Goal: Information Seeking & Learning: Learn about a topic

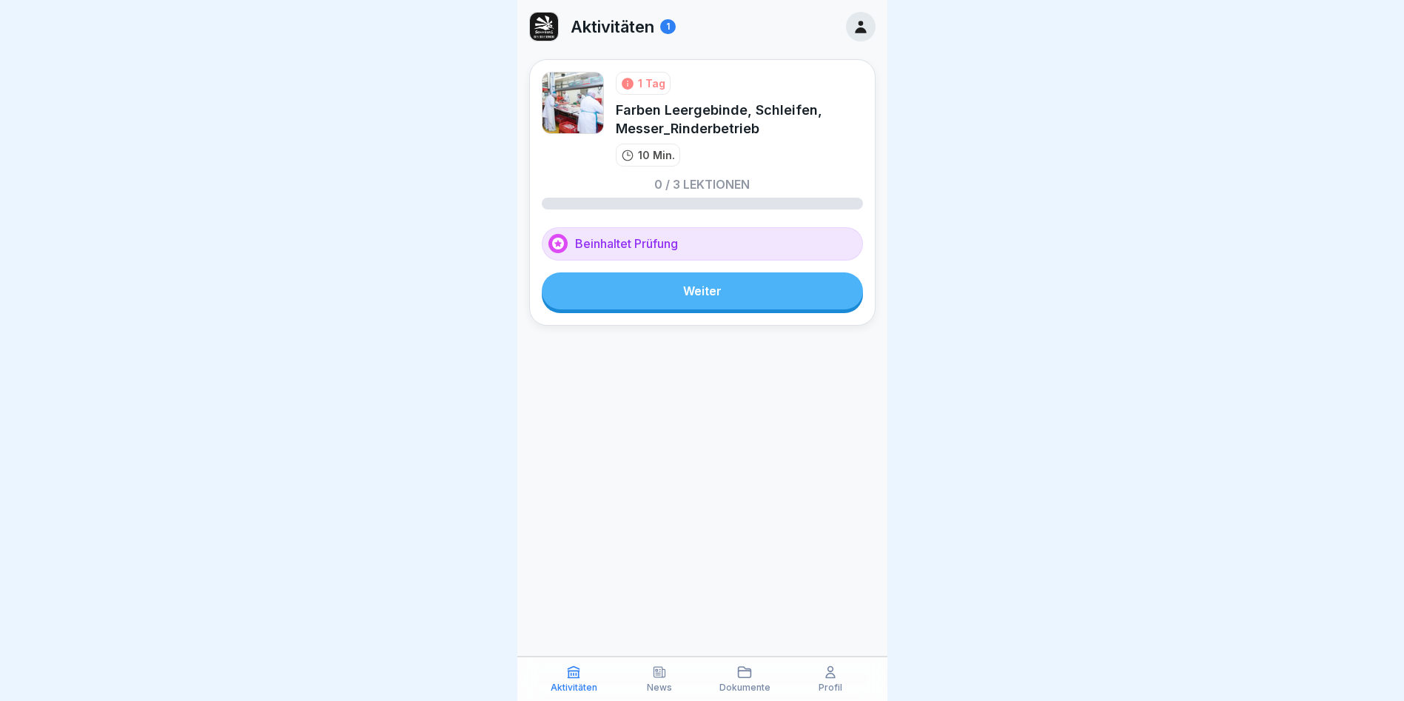
drag, startPoint x: 790, startPoint y: 295, endPoint x: 783, endPoint y: 295, distance: 7.4
click at [789, 295] on link "Weiter" at bounding box center [702, 290] width 321 height 37
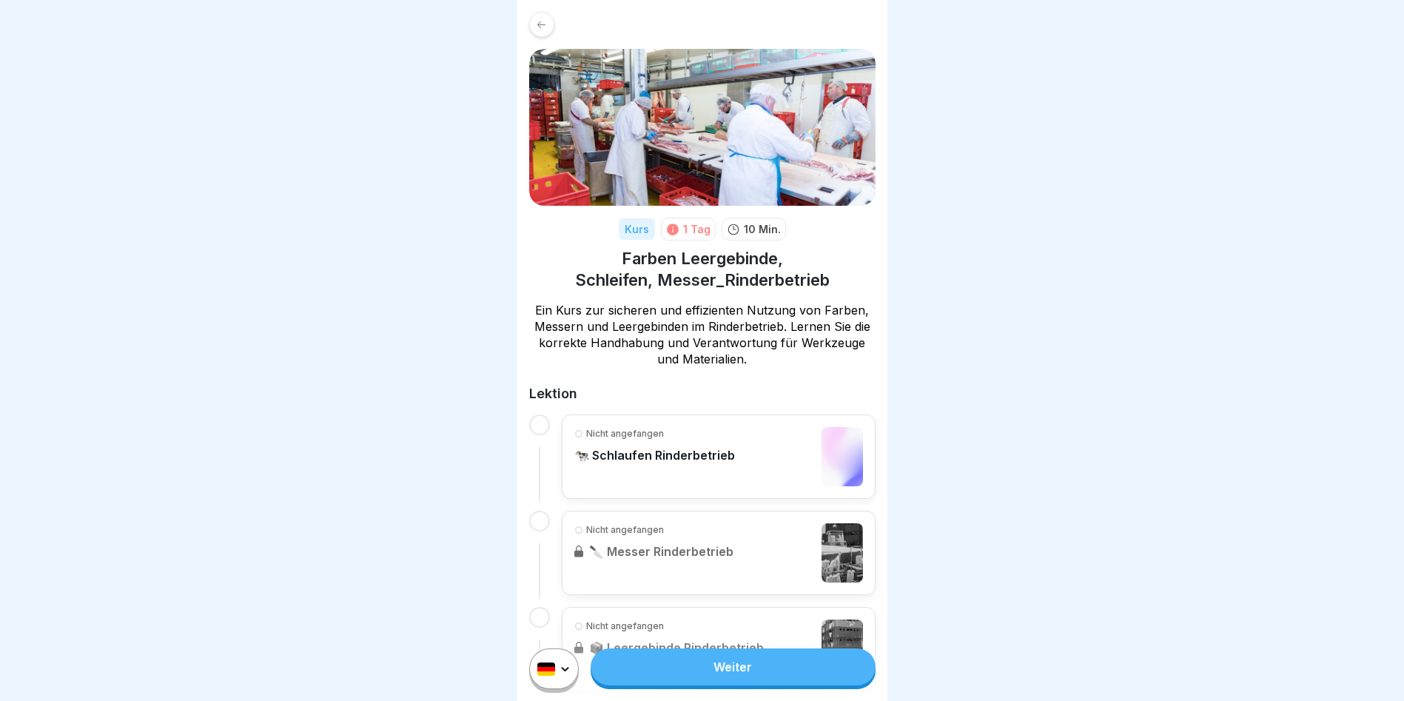
scroll to position [164, 0]
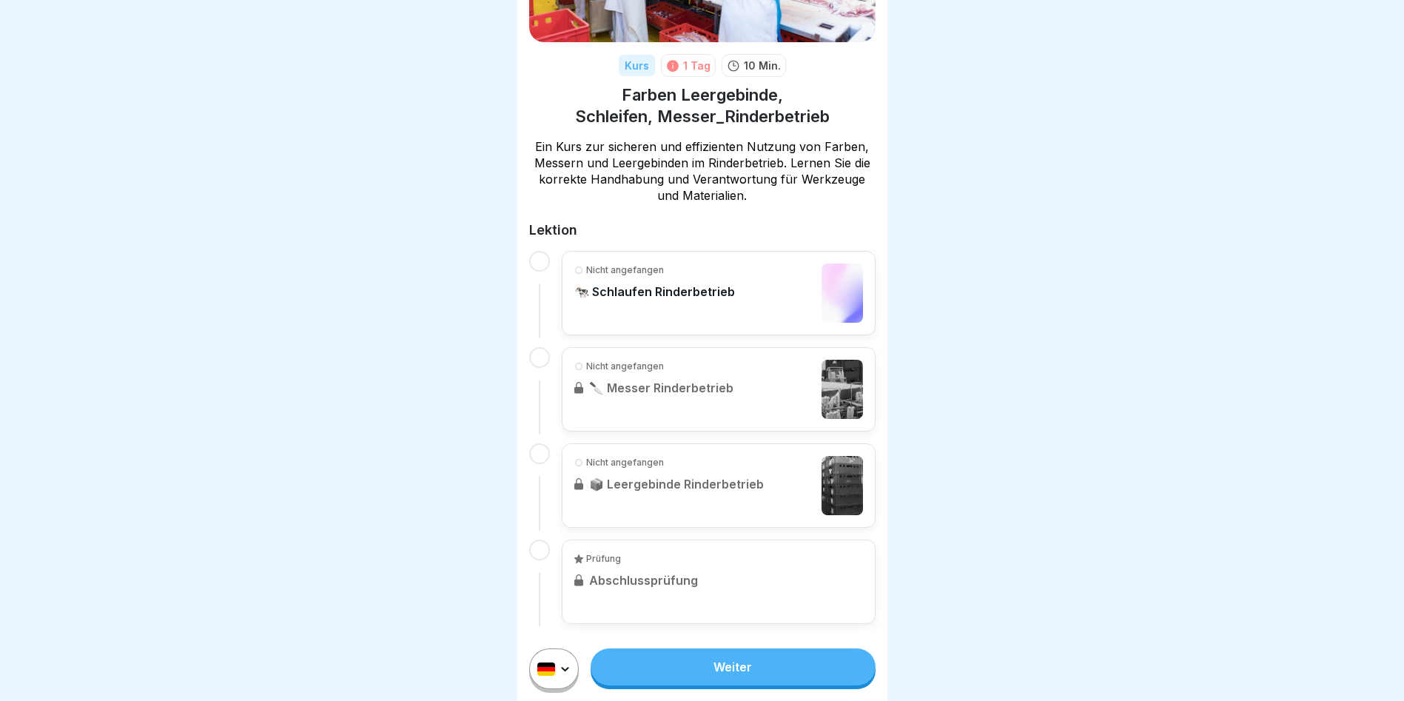
click at [558, 272] on div "Nicht angefangen 🐄 Schlaufen Rinderbetrieb Nicht angefangen 🔪 Messer Rinderbetr…" at bounding box center [702, 437] width 346 height 373
click at [537, 263] on div at bounding box center [539, 261] width 21 height 21
click at [721, 685] on link "Weiter" at bounding box center [733, 666] width 284 height 37
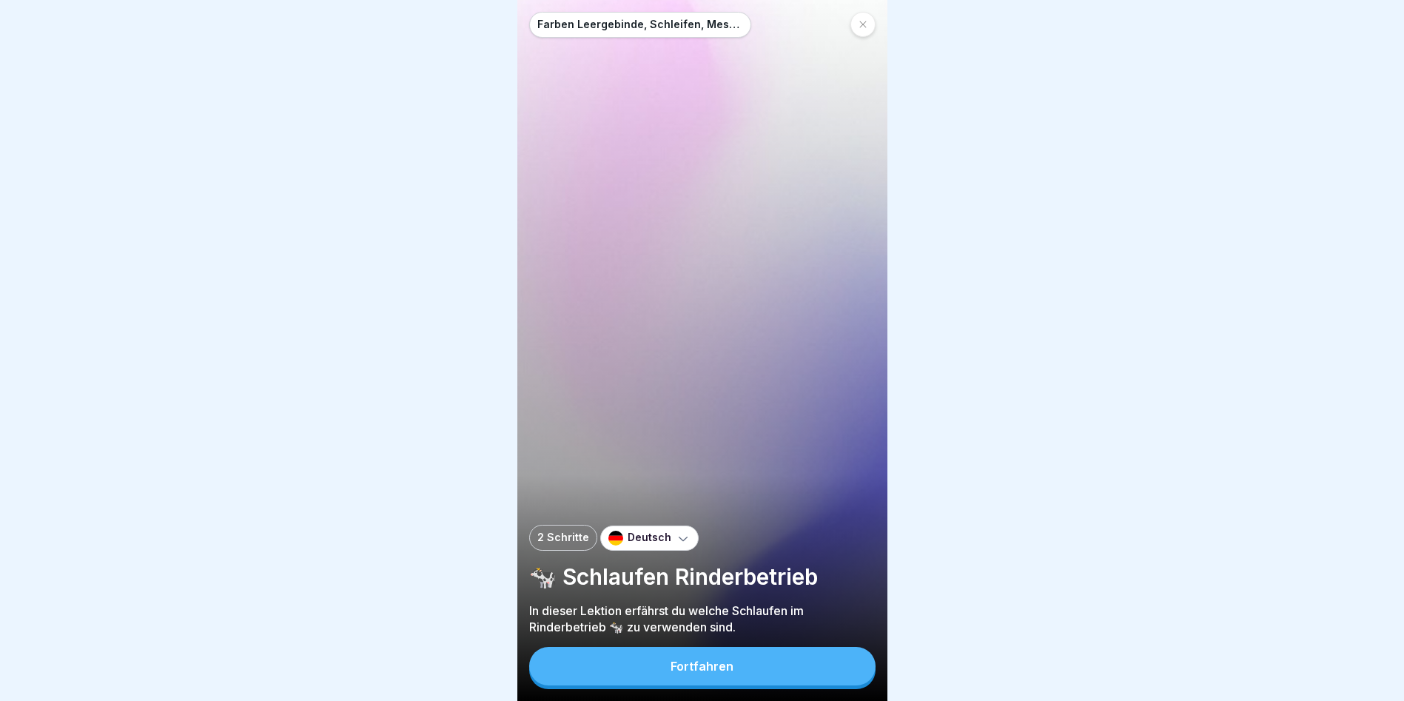
click at [722, 673] on div "Fortfahren" at bounding box center [702, 665] width 63 height 13
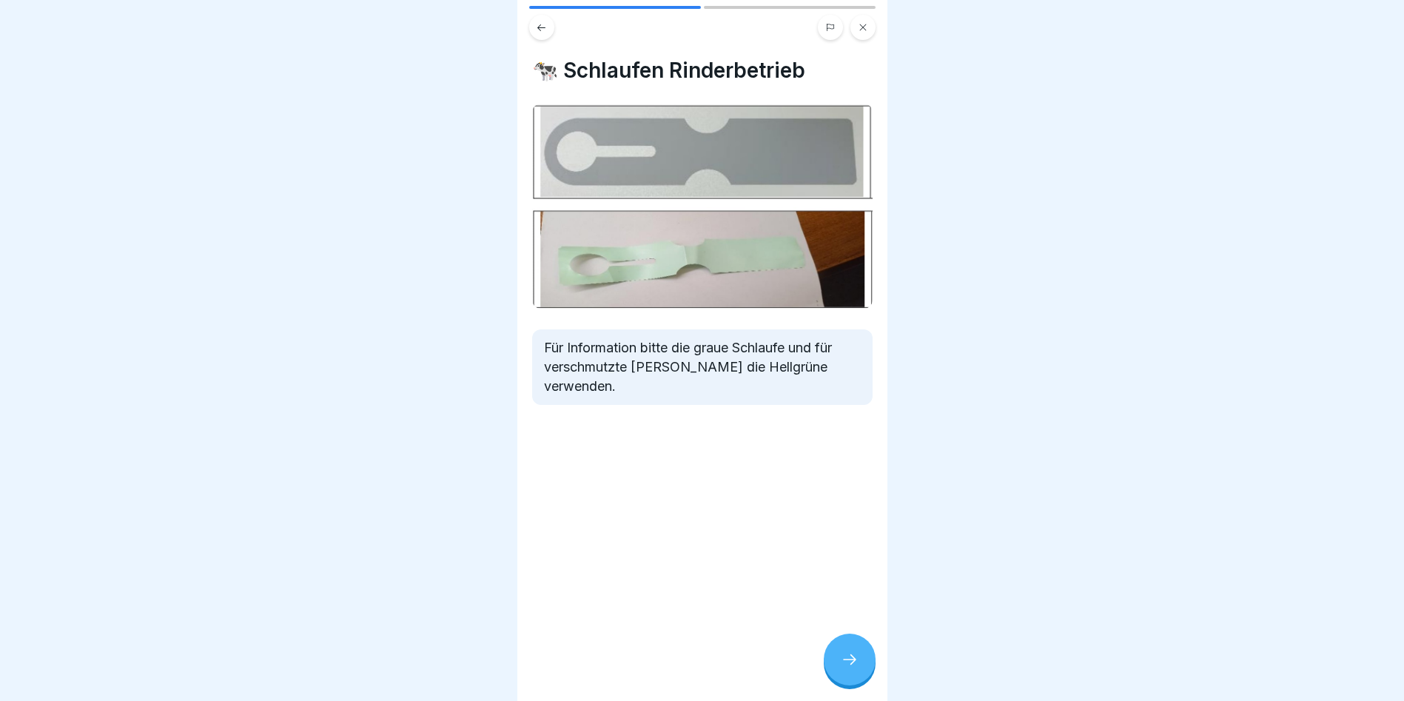
click at [865, 663] on div at bounding box center [850, 660] width 52 height 52
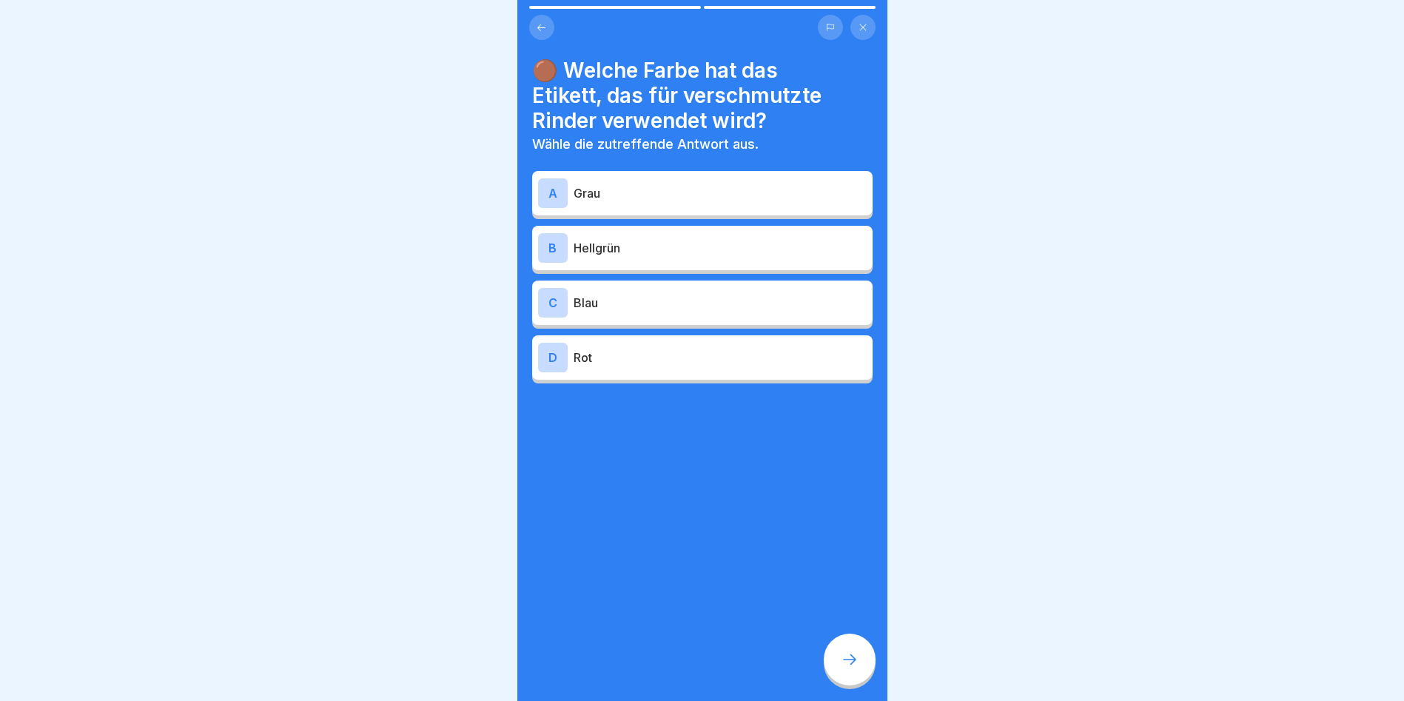
click at [562, 241] on div "B" at bounding box center [553, 248] width 30 height 30
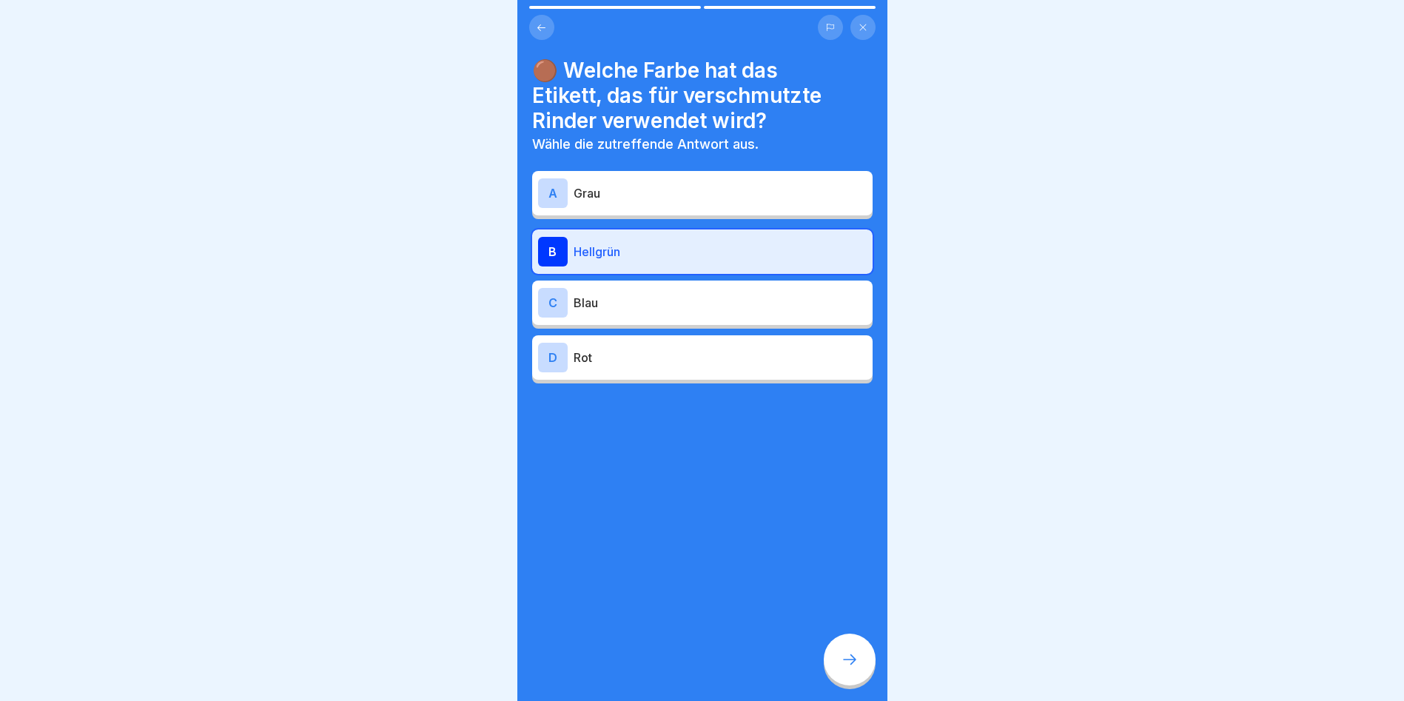
click at [857, 668] on icon at bounding box center [850, 660] width 18 height 18
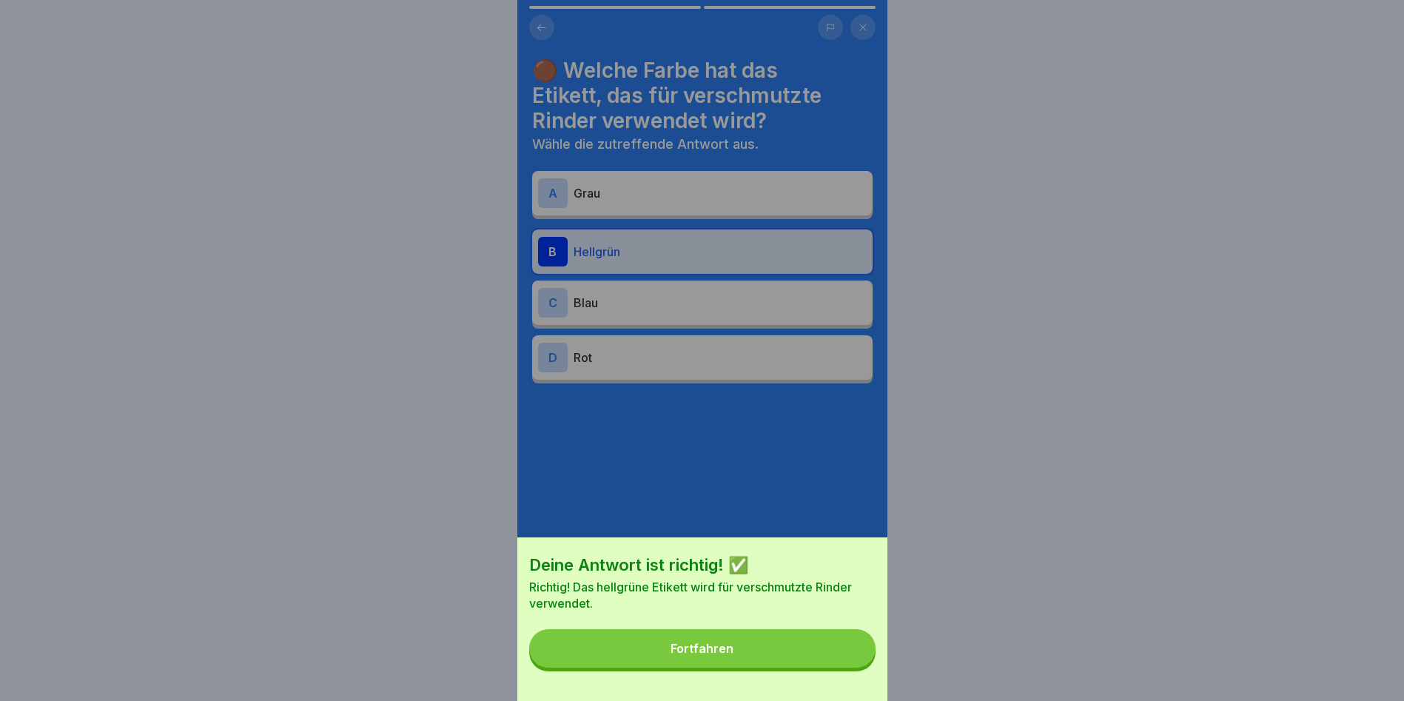
click at [800, 666] on button "Fortfahren" at bounding box center [702, 648] width 346 height 38
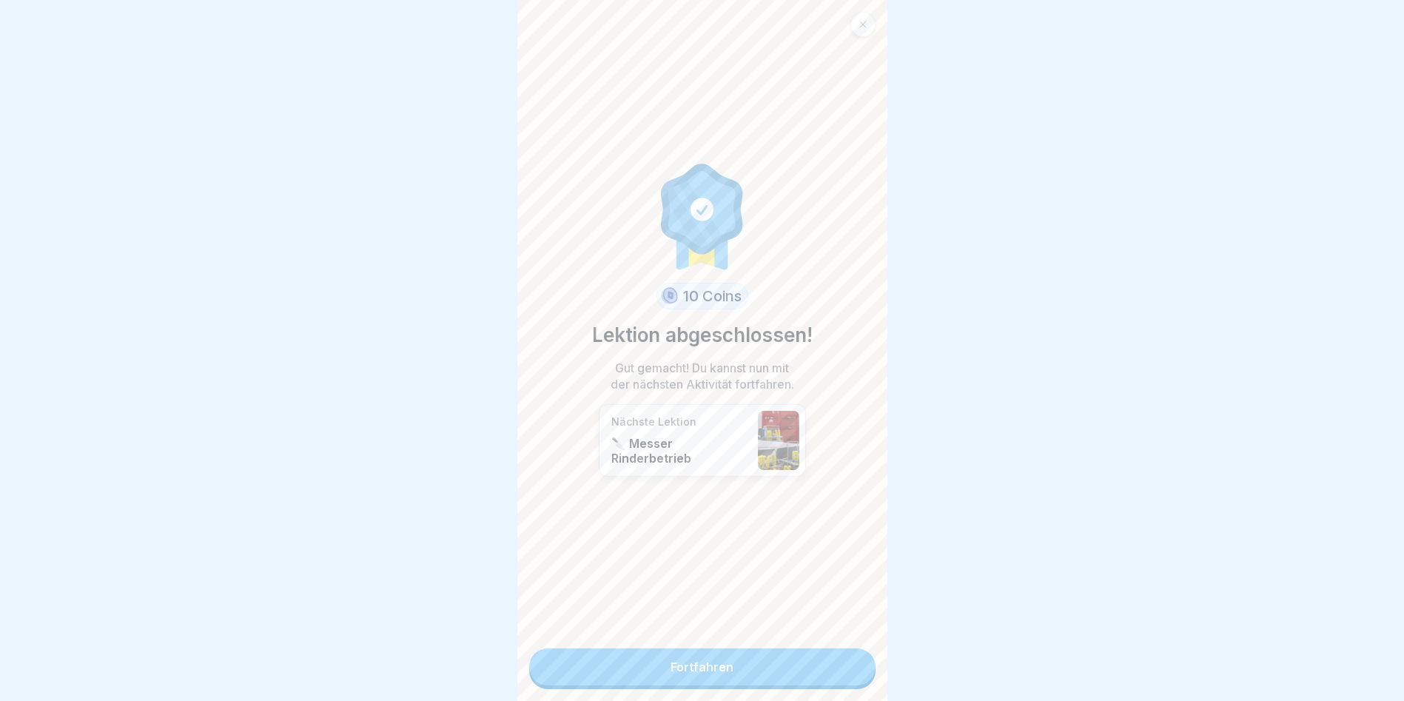
click at [733, 667] on link "Fortfahren" at bounding box center [702, 666] width 346 height 37
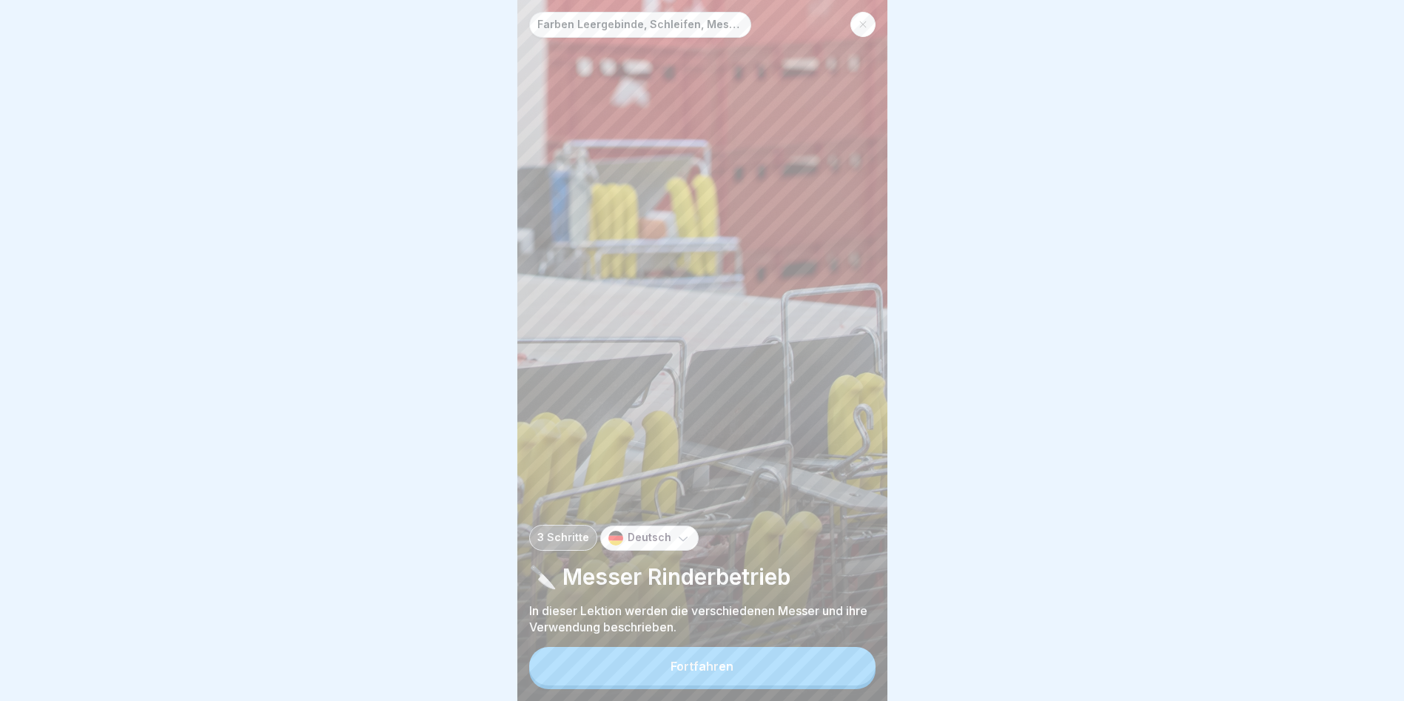
click at [733, 668] on button "Fortfahren" at bounding box center [702, 666] width 346 height 38
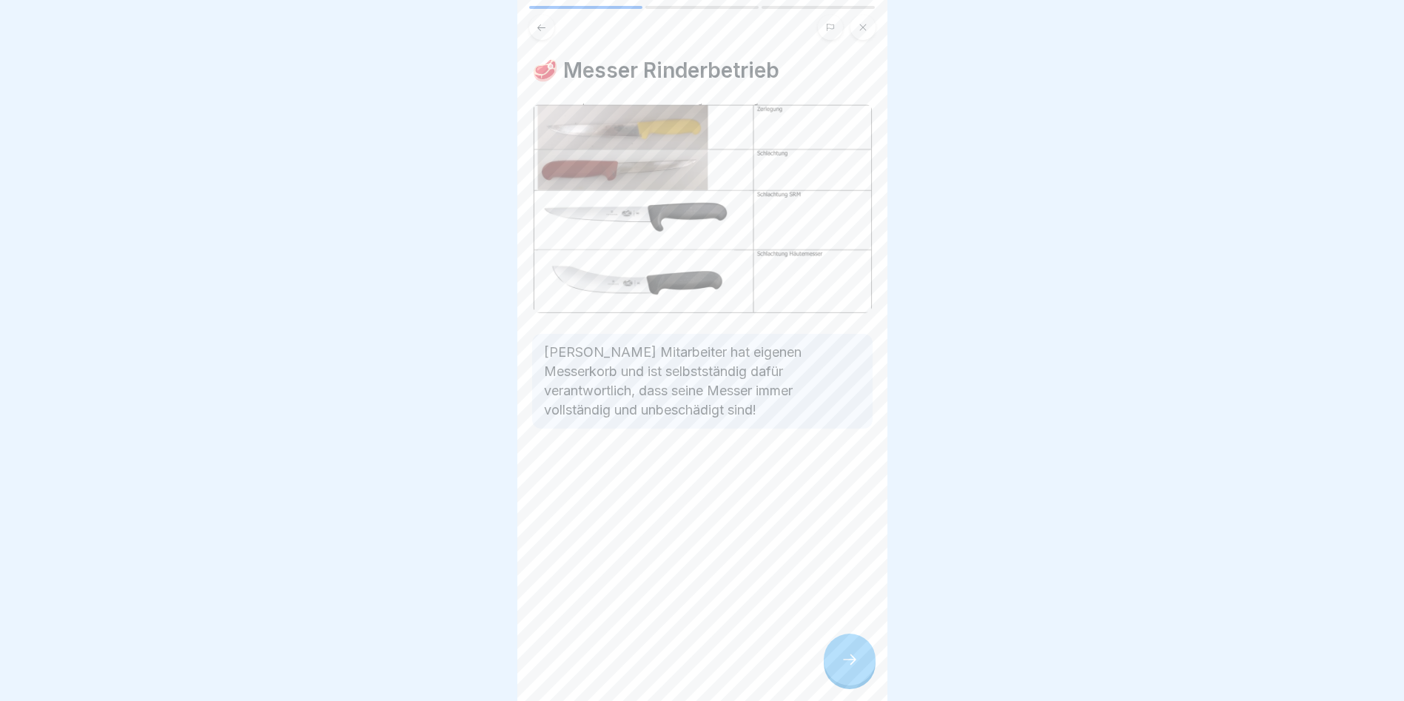
click at [851, 656] on div at bounding box center [850, 660] width 52 height 52
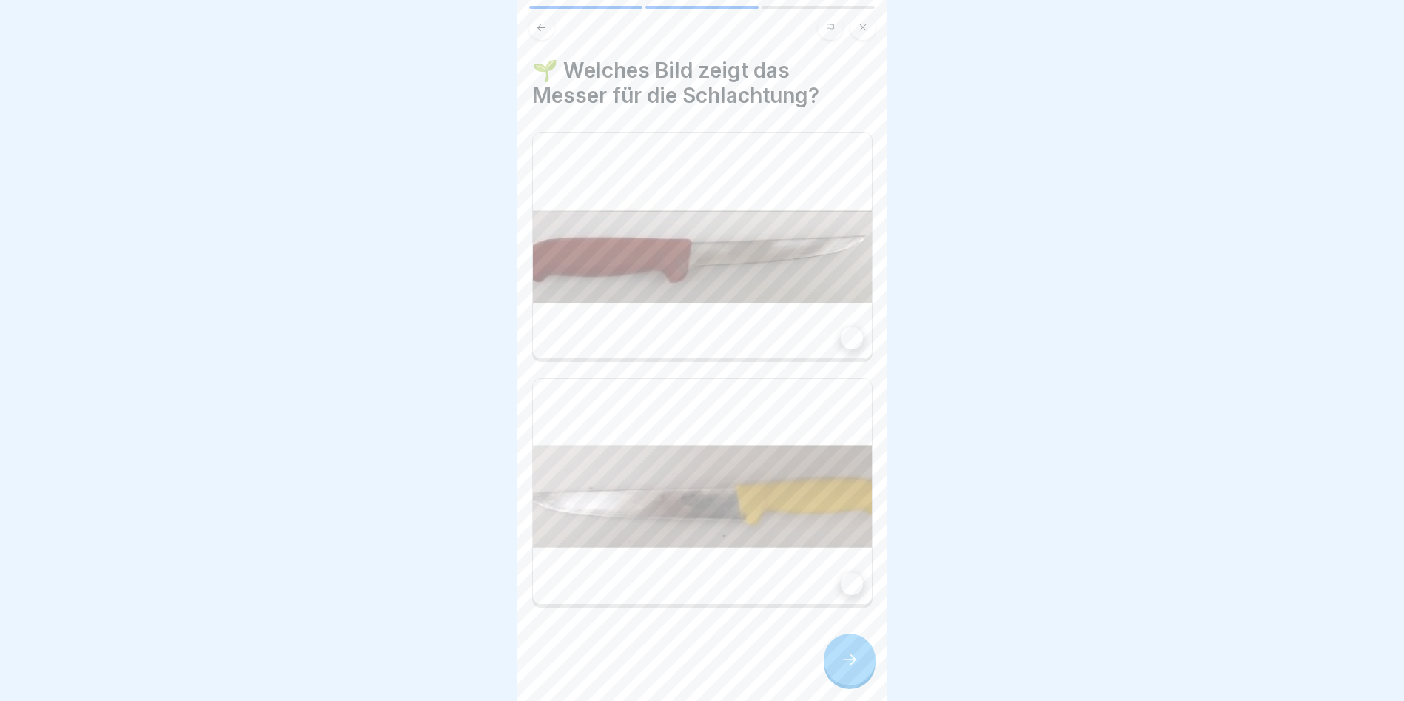
click at [844, 327] on div at bounding box center [852, 338] width 22 height 22
click at [854, 665] on icon at bounding box center [850, 660] width 18 height 18
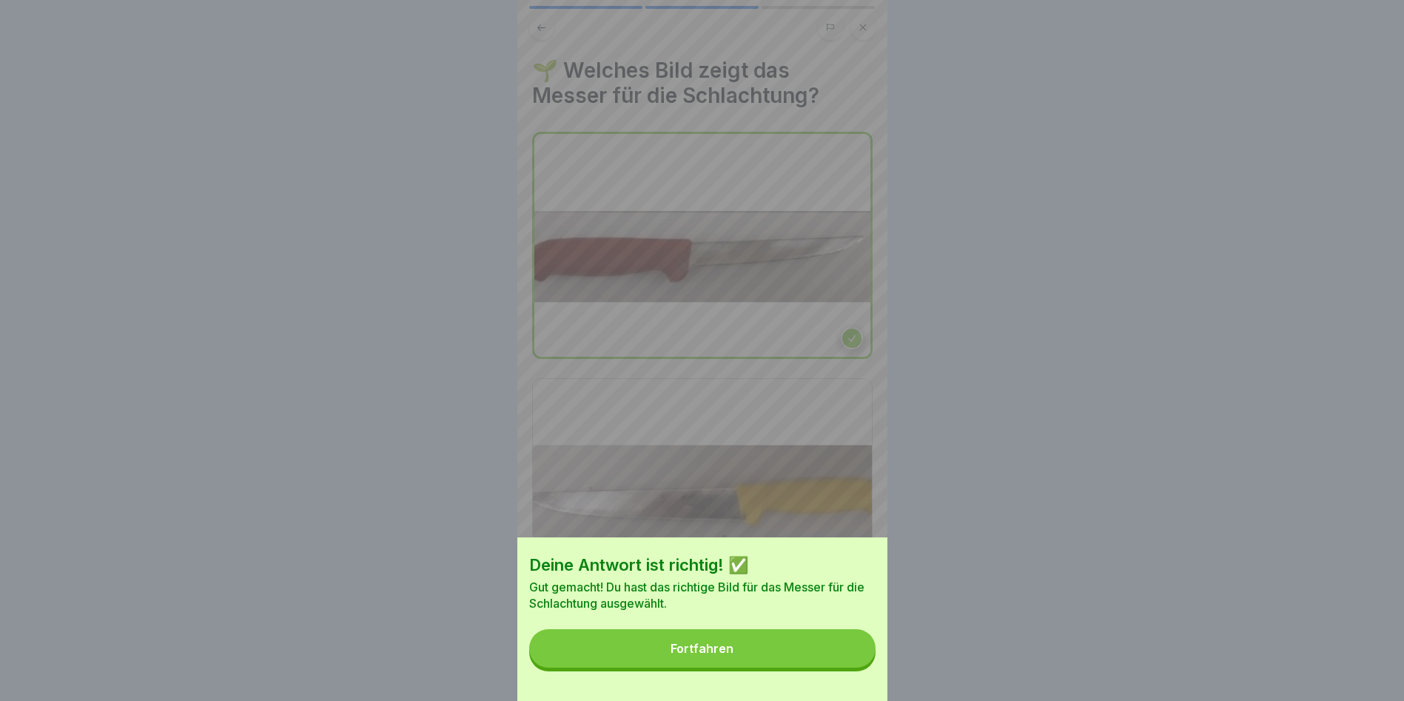
click at [779, 668] on button "Fortfahren" at bounding box center [702, 648] width 346 height 38
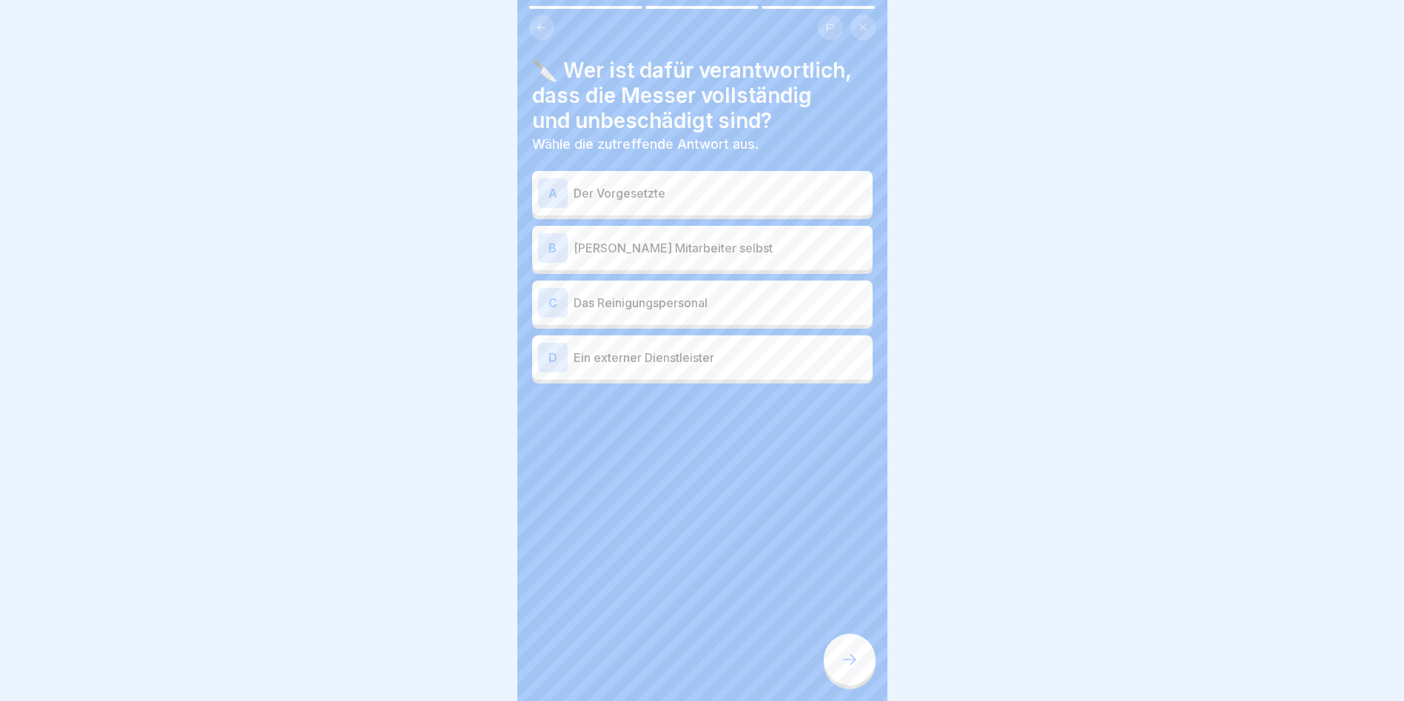
click at [618, 255] on p "[PERSON_NAME] Mitarbeiter selbst" at bounding box center [720, 248] width 293 height 18
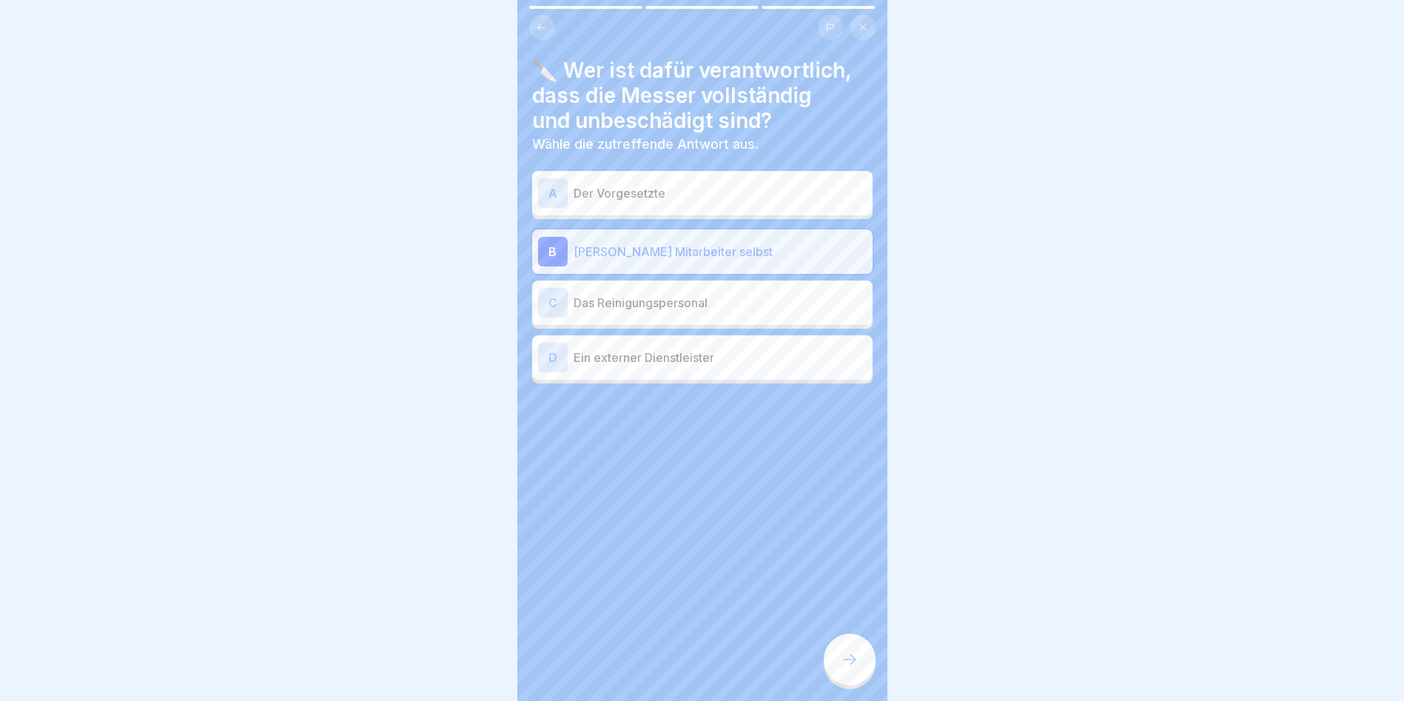
click at [843, 668] on icon at bounding box center [850, 660] width 18 height 18
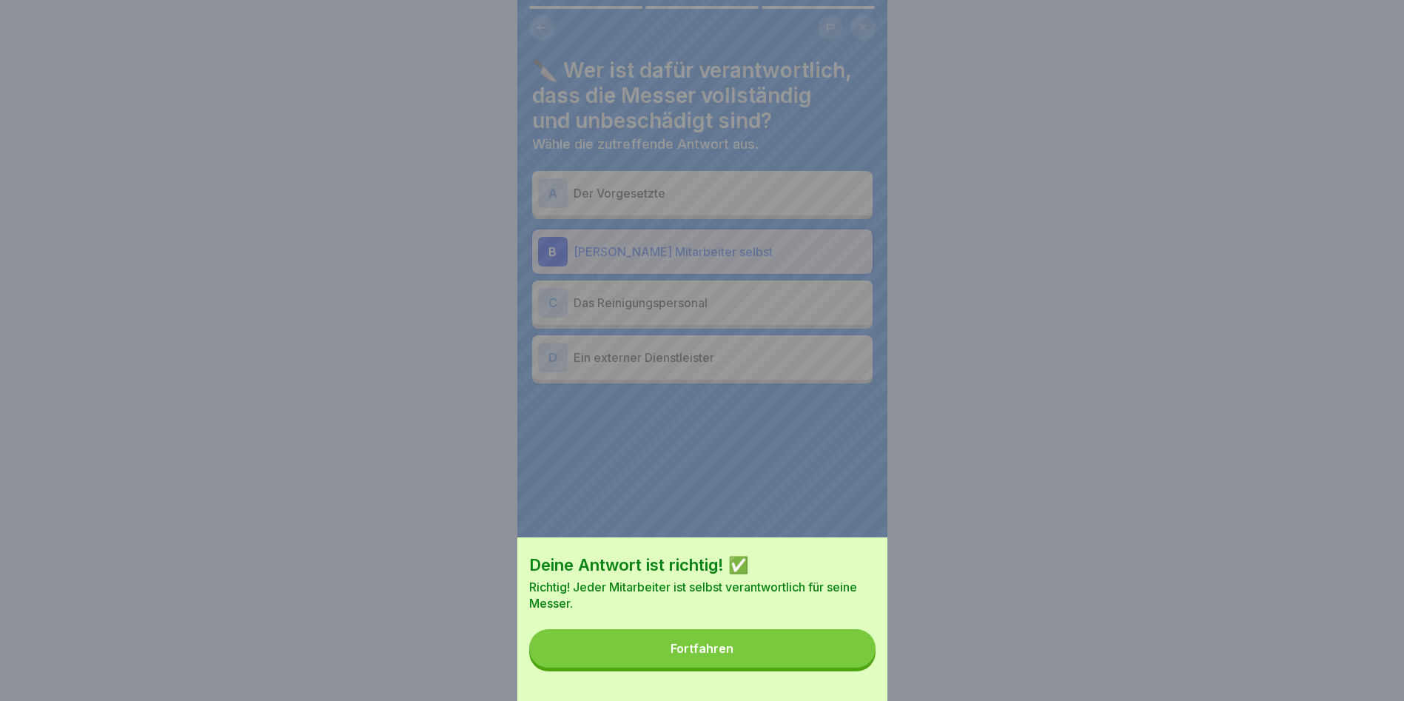
click at [823, 668] on button "Fortfahren" at bounding box center [702, 648] width 346 height 38
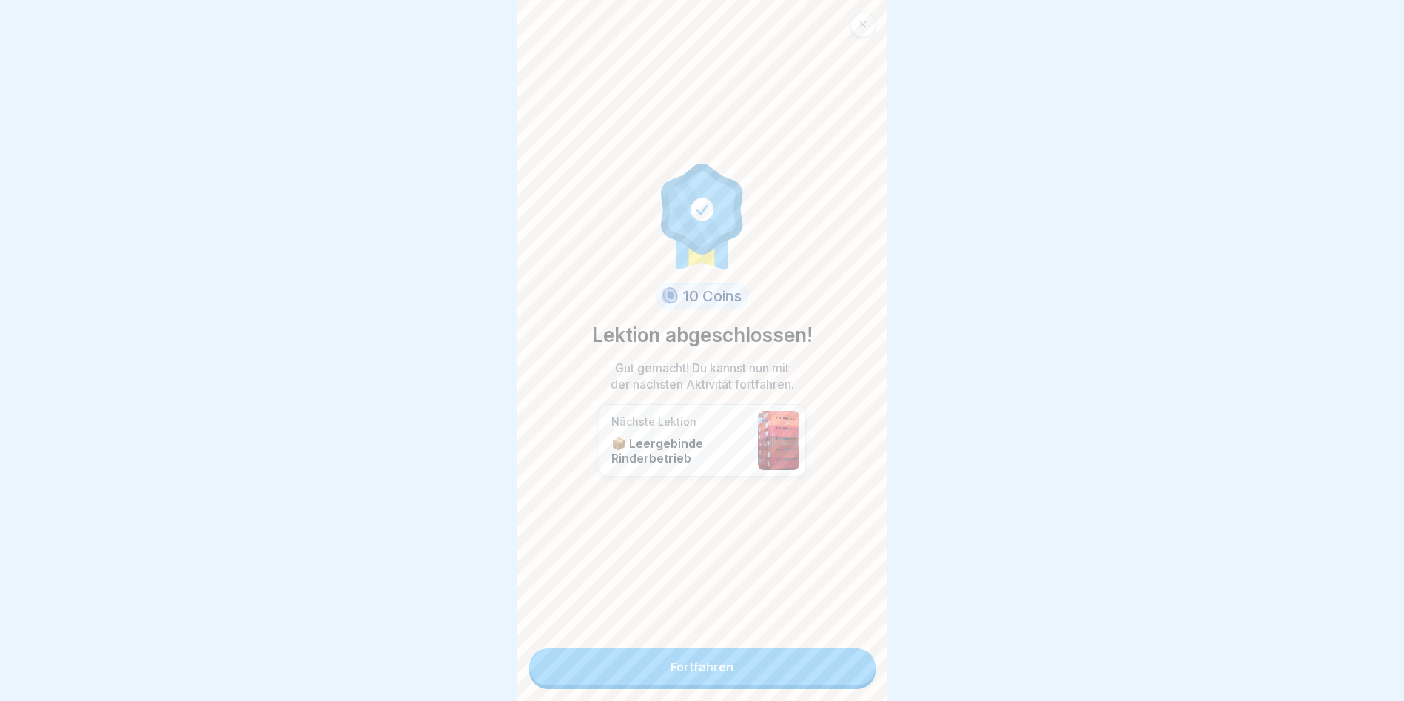
click at [765, 662] on link "Fortfahren" at bounding box center [702, 666] width 346 height 37
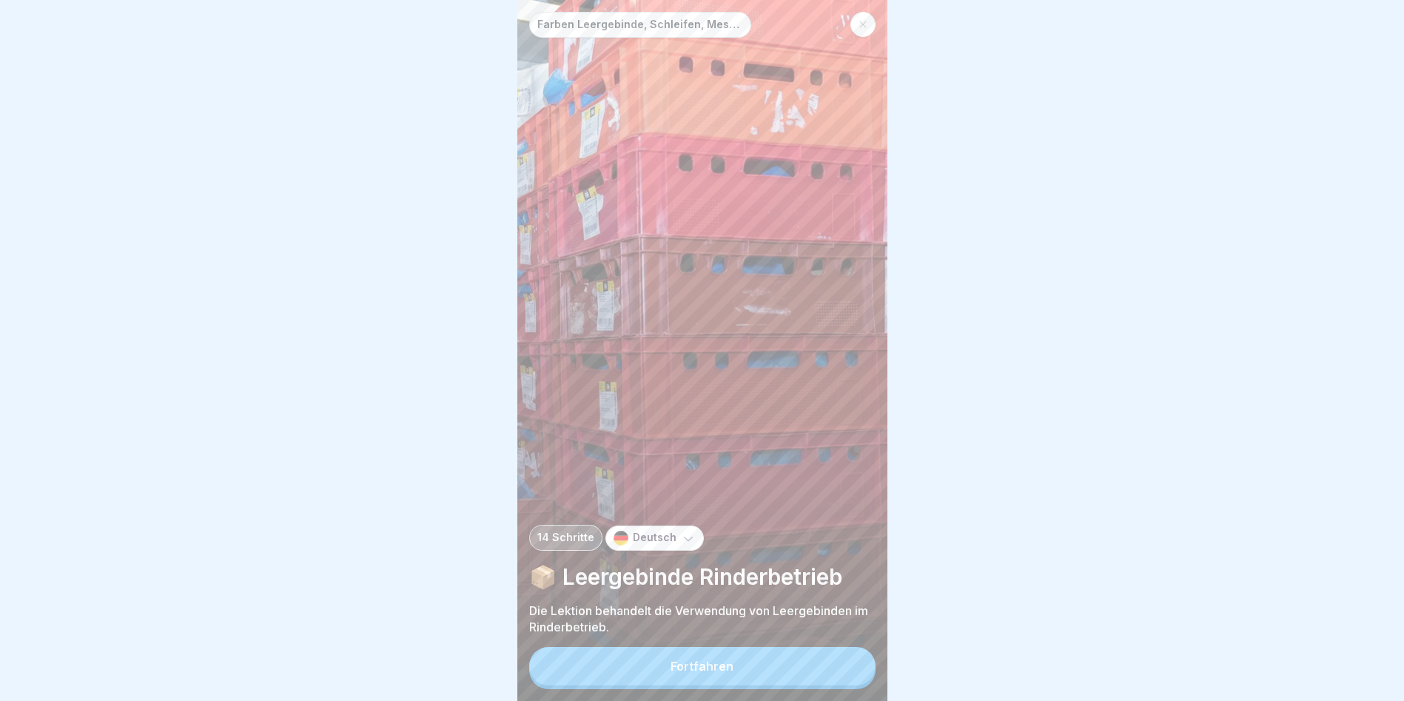
click at [723, 673] on div "Fortfahren" at bounding box center [702, 665] width 63 height 13
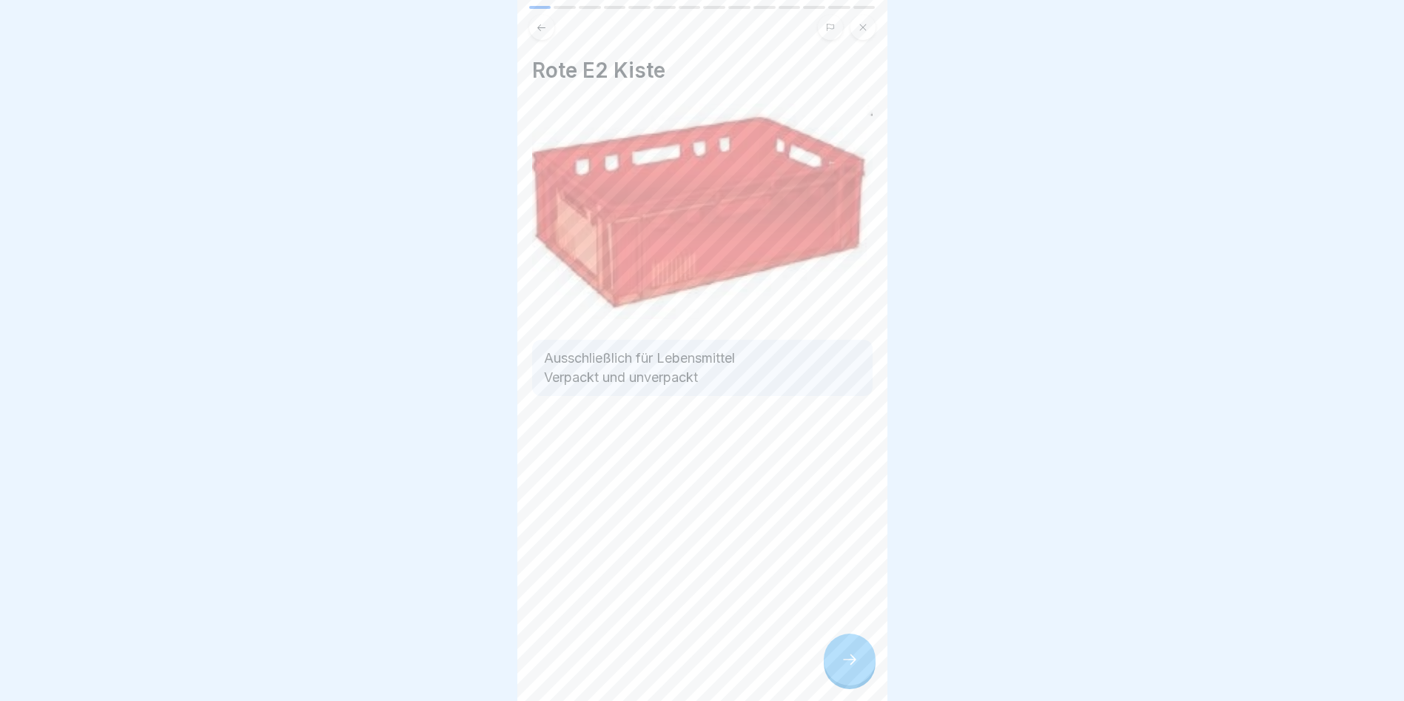
click at [833, 661] on div at bounding box center [850, 660] width 52 height 52
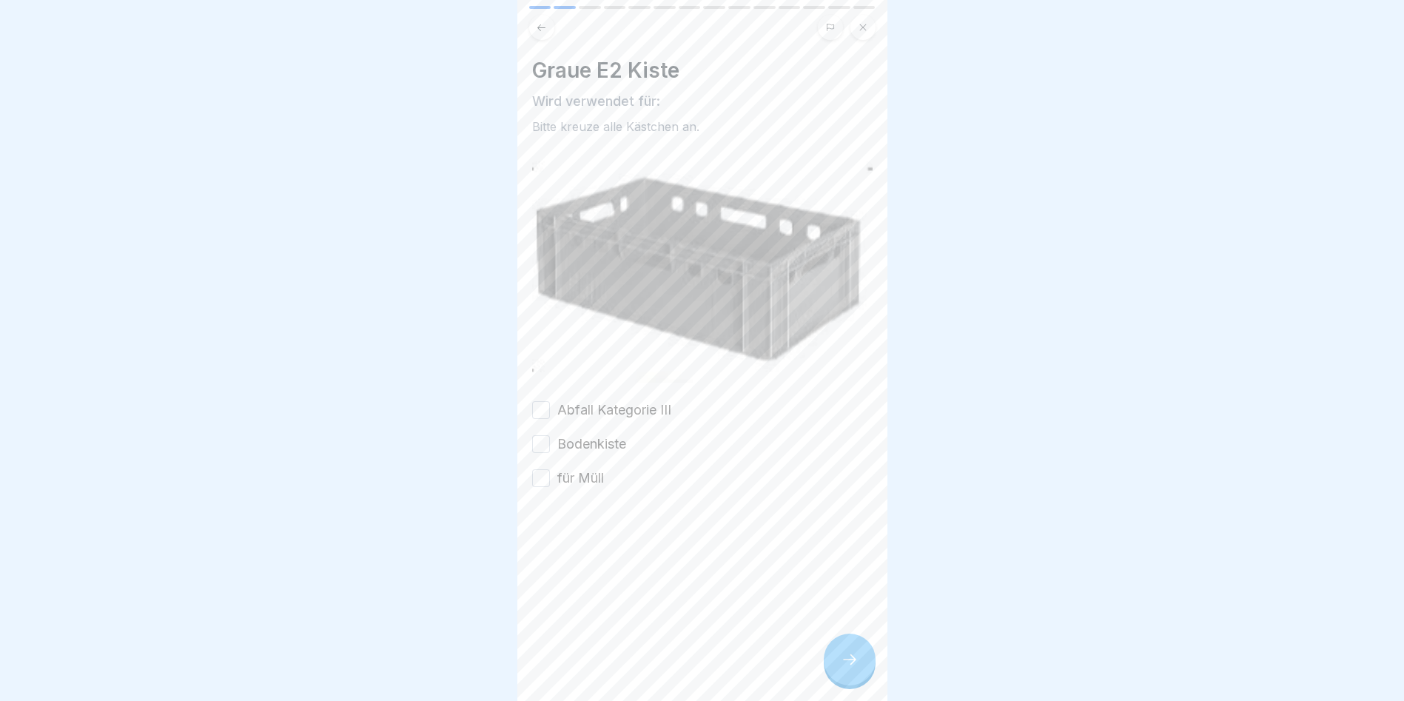
click at [538, 407] on button "Abfall Kategorie III" at bounding box center [541, 410] width 18 height 18
click at [844, 668] on icon at bounding box center [850, 660] width 18 height 18
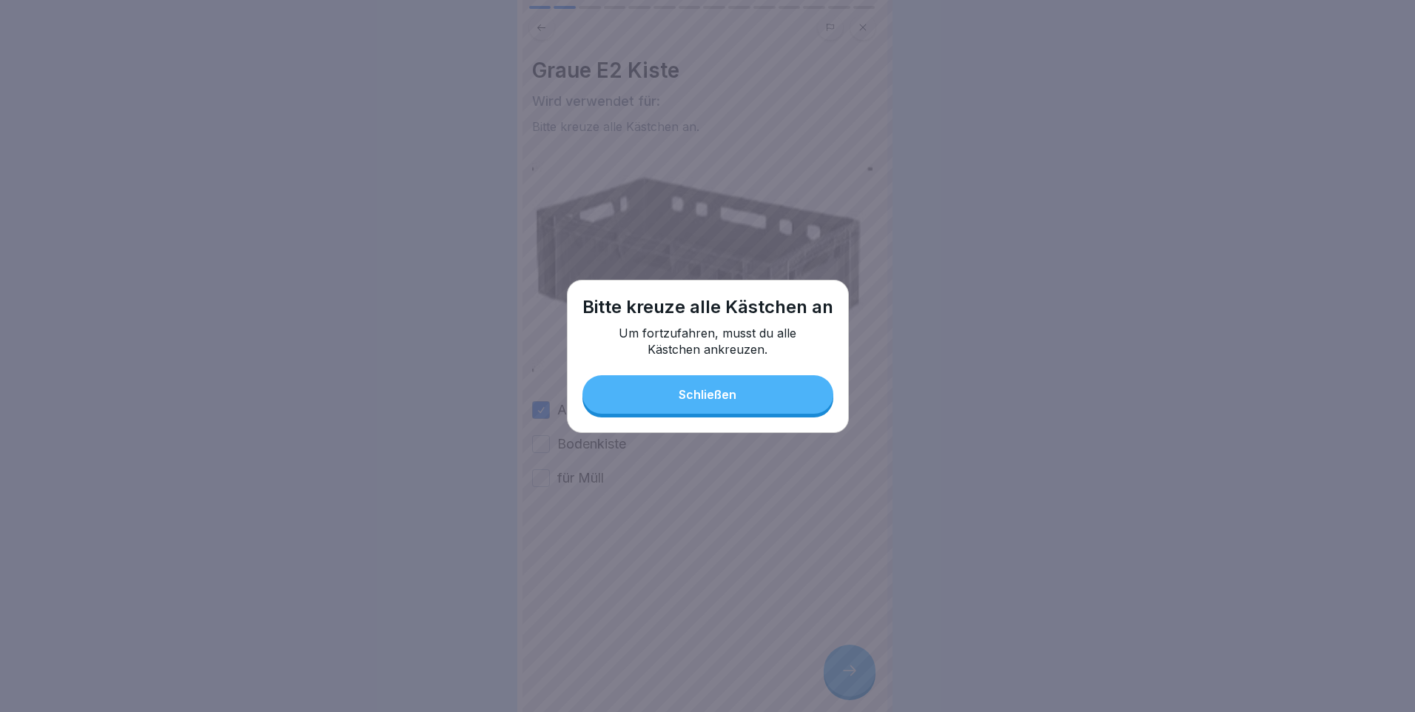
click at [715, 406] on button "Schließen" at bounding box center [707, 394] width 251 height 38
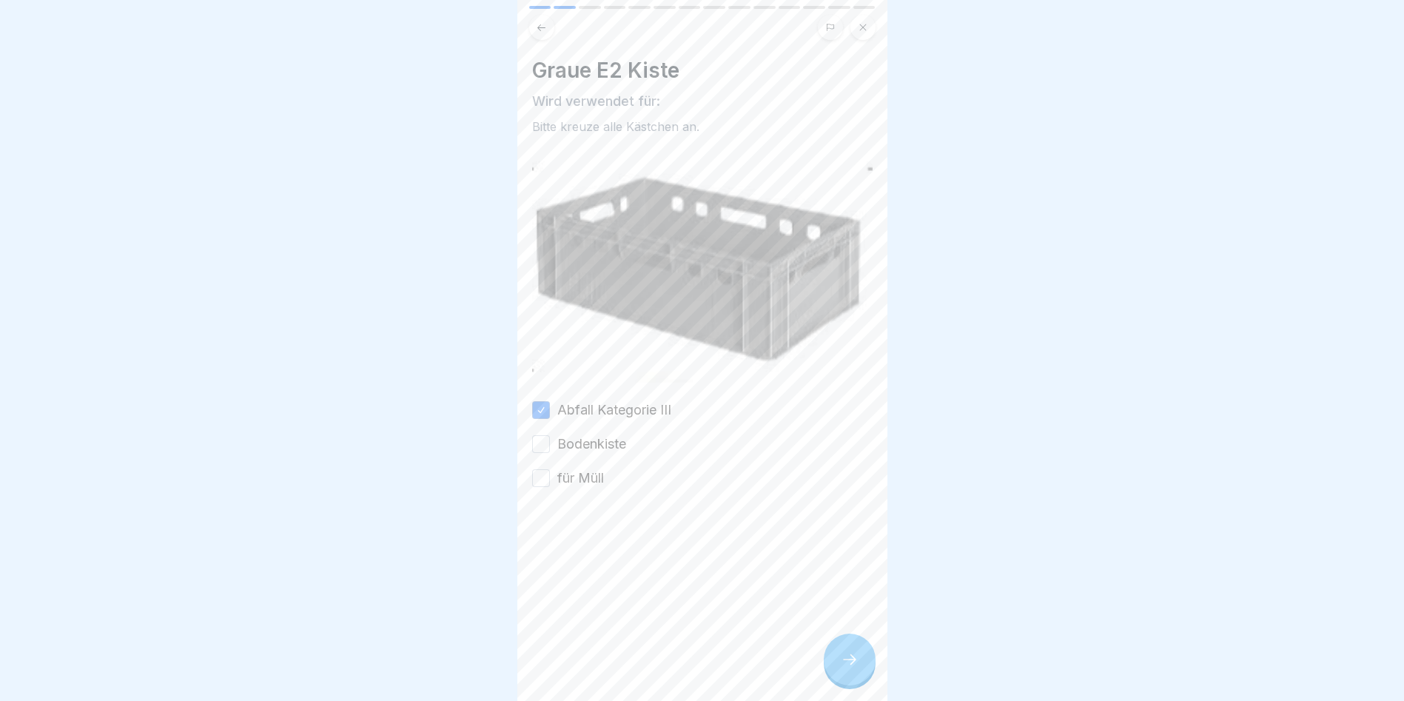
click at [536, 436] on button "Bodenkiste" at bounding box center [541, 444] width 18 height 18
click at [540, 469] on button "für Müll" at bounding box center [541, 478] width 18 height 18
click at [873, 674] on div at bounding box center [850, 660] width 52 height 52
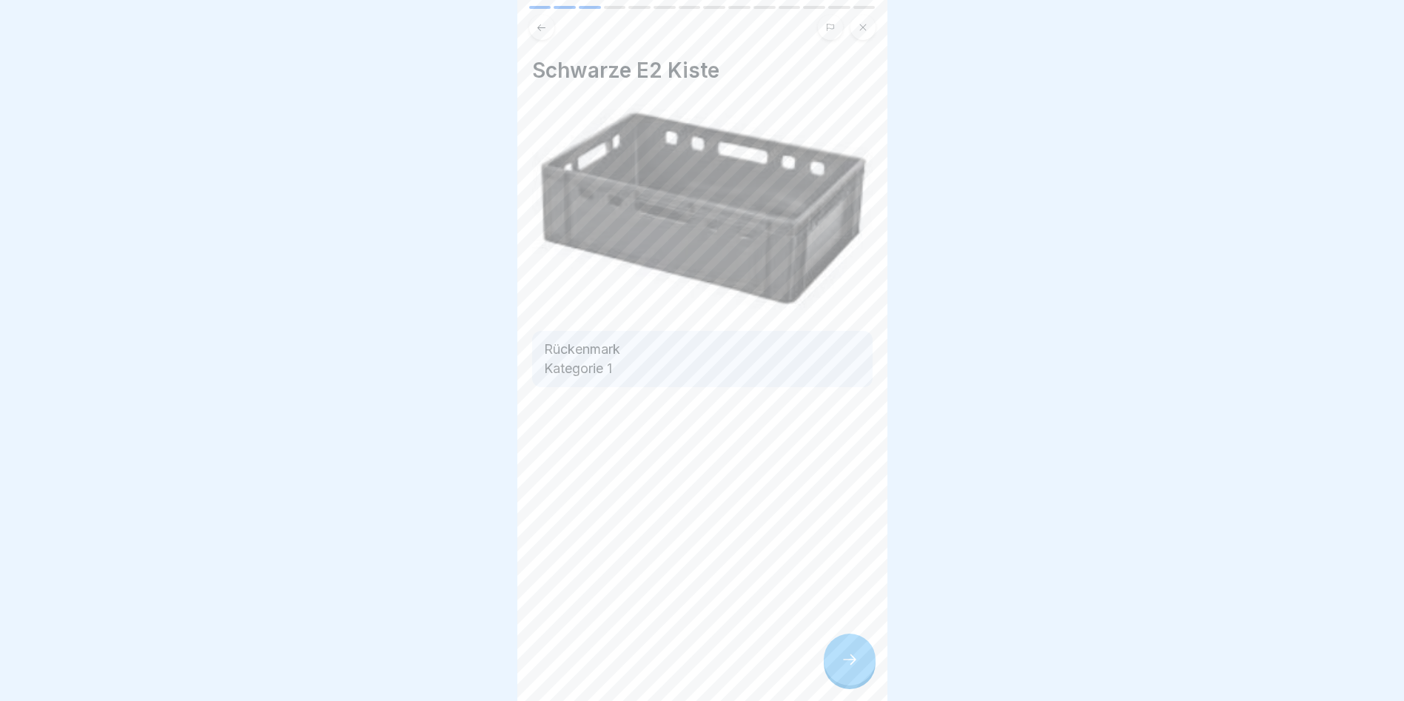
click at [836, 662] on div at bounding box center [850, 660] width 52 height 52
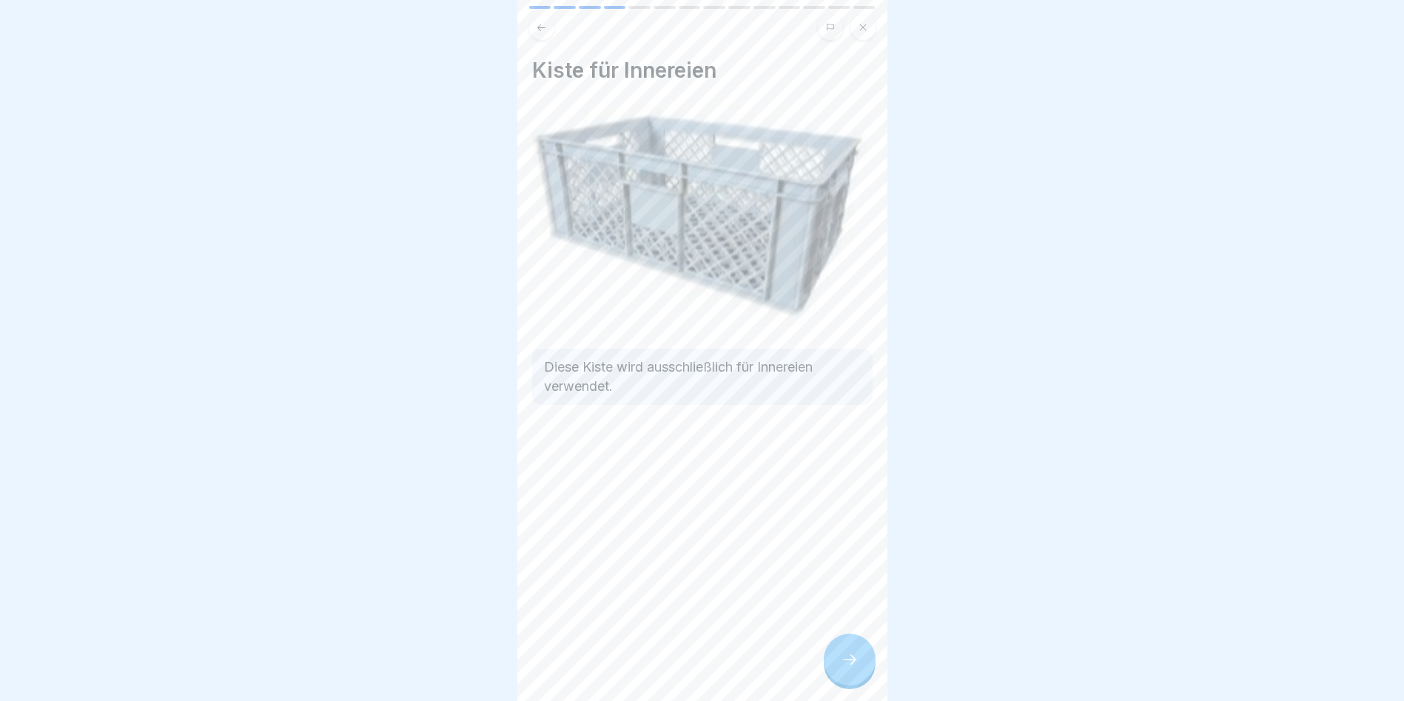
click at [841, 663] on icon at bounding box center [850, 660] width 18 height 18
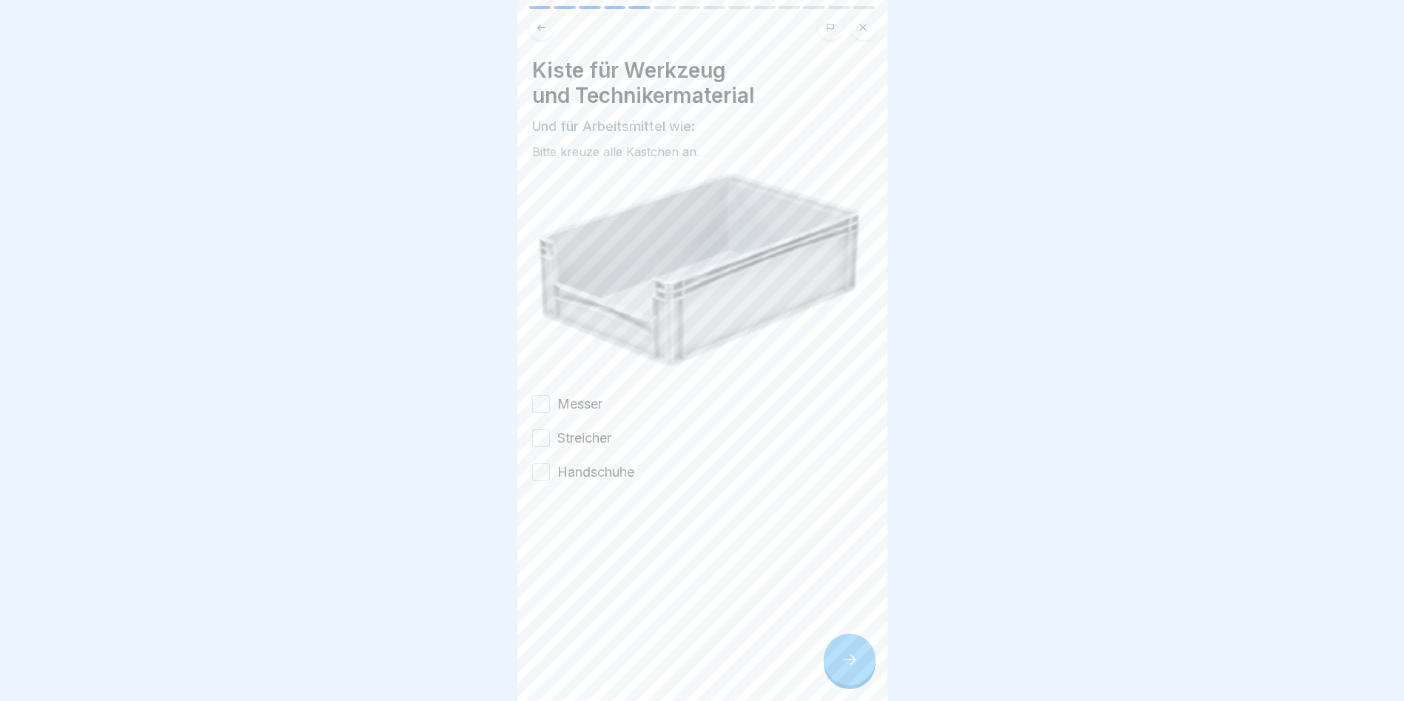
click at [540, 395] on button "Messer" at bounding box center [541, 404] width 18 height 18
click at [548, 416] on div "Messer Streicher Handschuhe" at bounding box center [702, 437] width 340 height 87
click at [547, 440] on div "Streicher" at bounding box center [571, 438] width 79 height 19
click at [545, 463] on button "Handschuhe" at bounding box center [541, 472] width 18 height 18
click at [545, 437] on button "Streicher" at bounding box center [541, 438] width 18 height 18
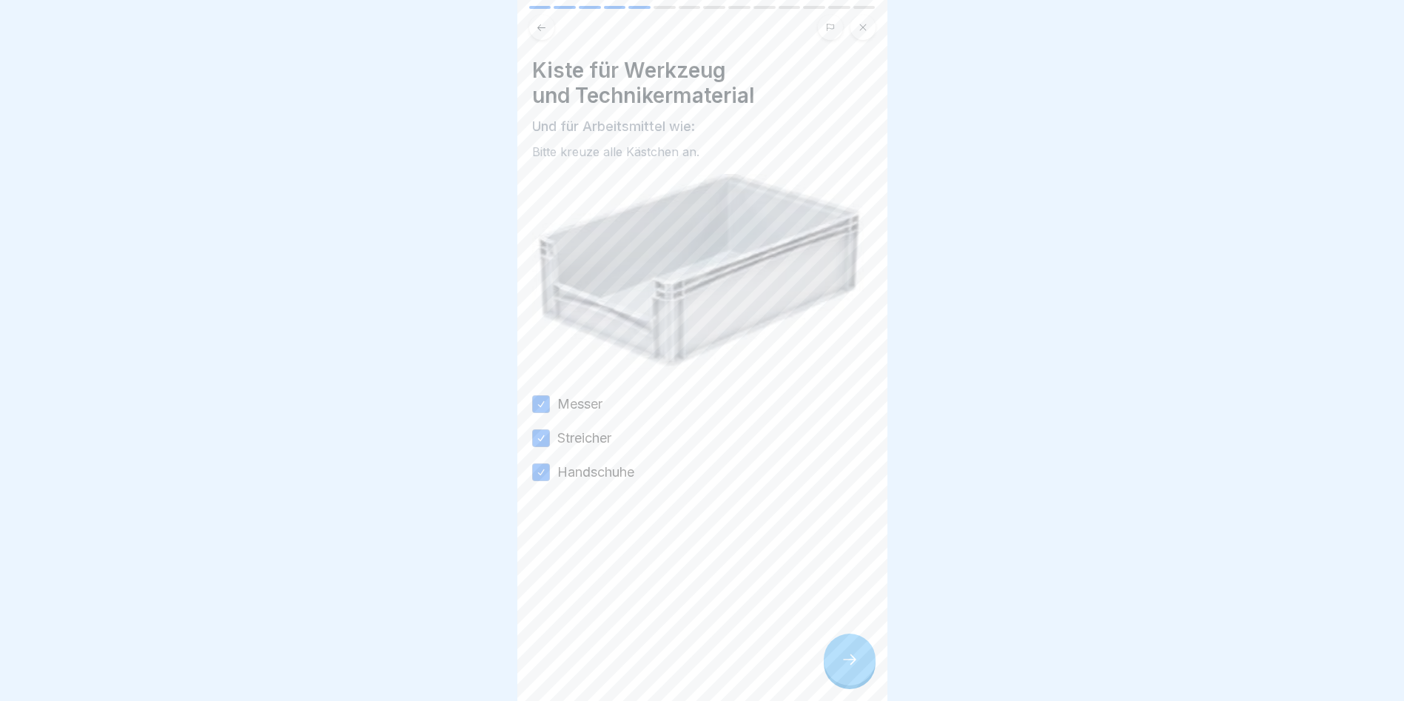
click at [851, 668] on icon at bounding box center [850, 660] width 18 height 18
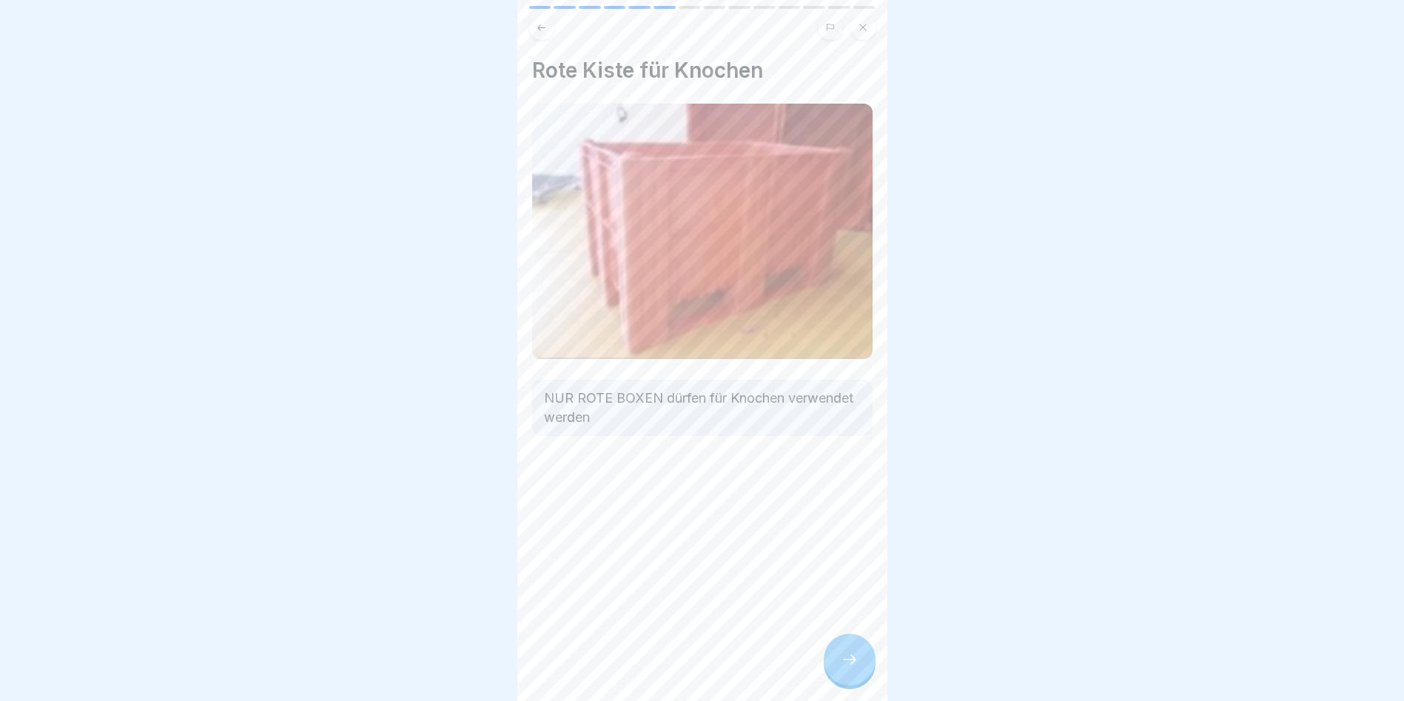
click at [851, 668] on icon at bounding box center [850, 660] width 18 height 18
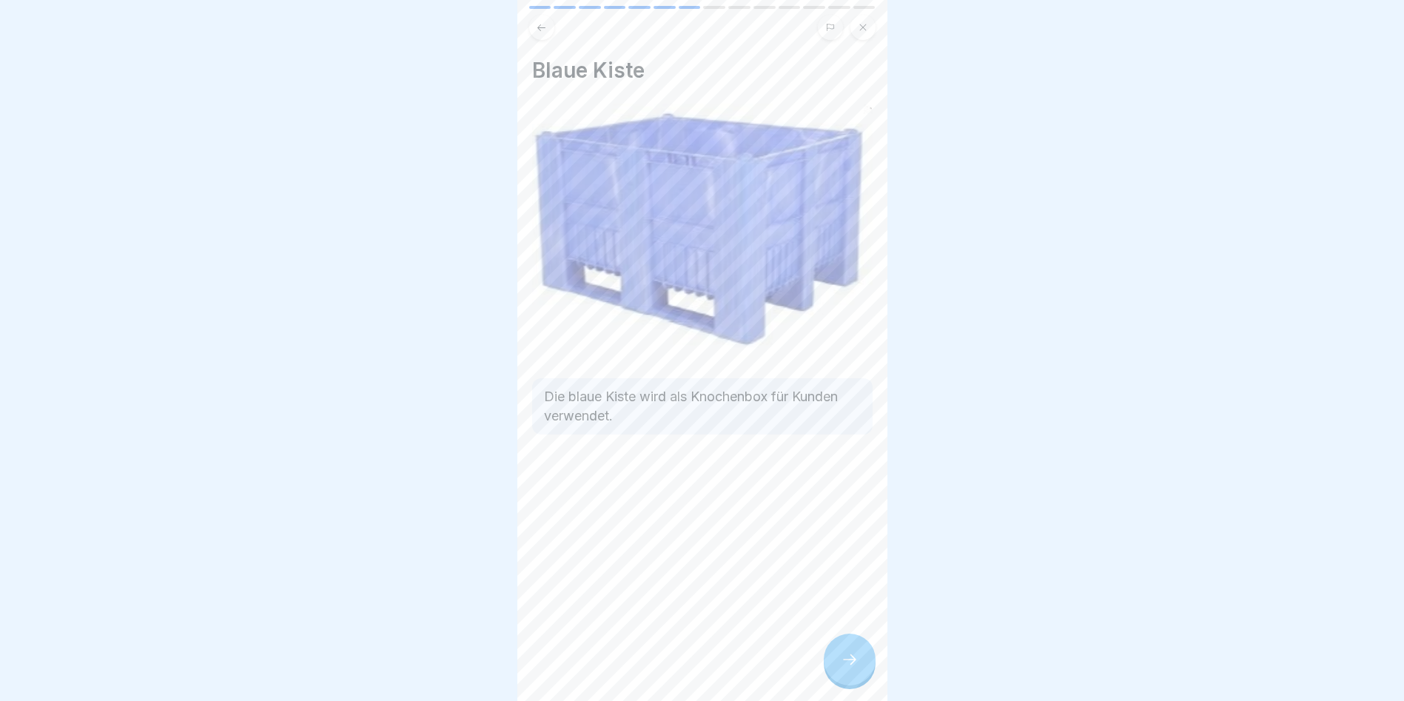
click at [851, 668] on icon at bounding box center [850, 660] width 18 height 18
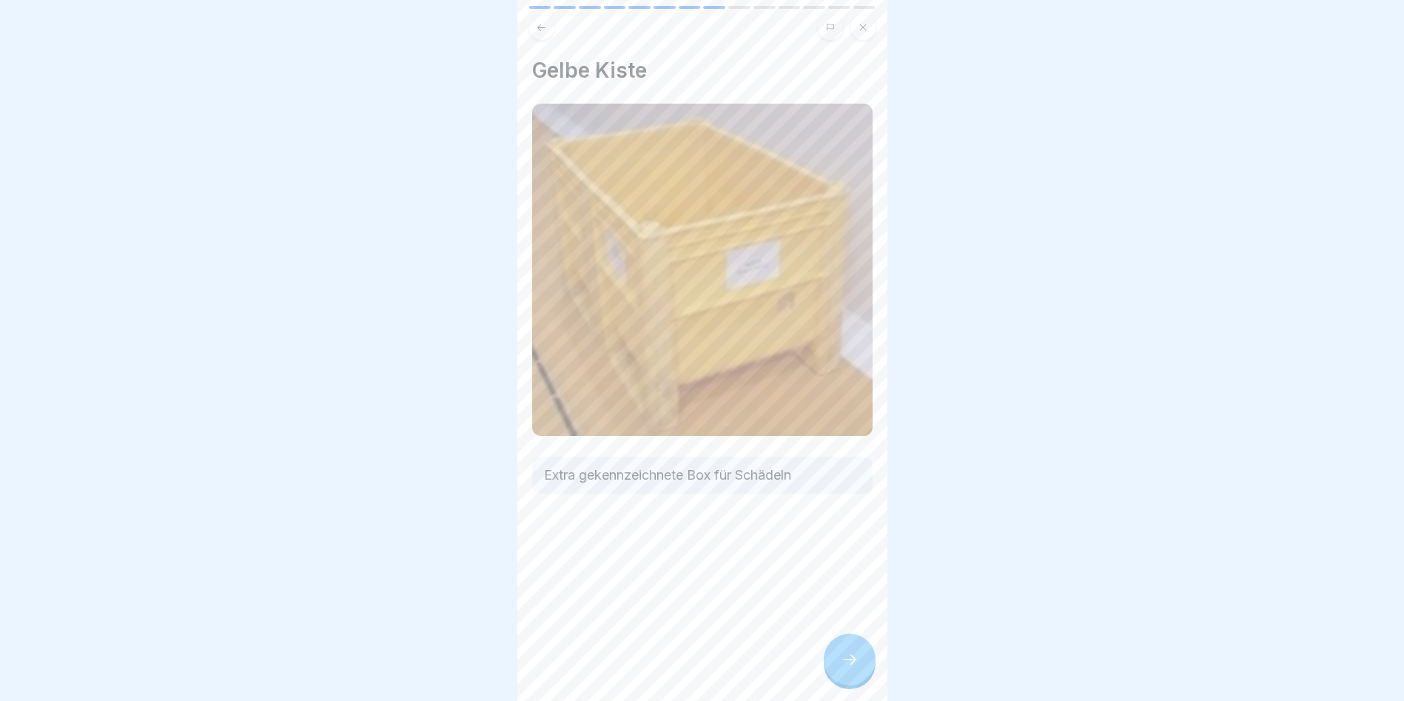
click at [843, 661] on div at bounding box center [850, 660] width 52 height 52
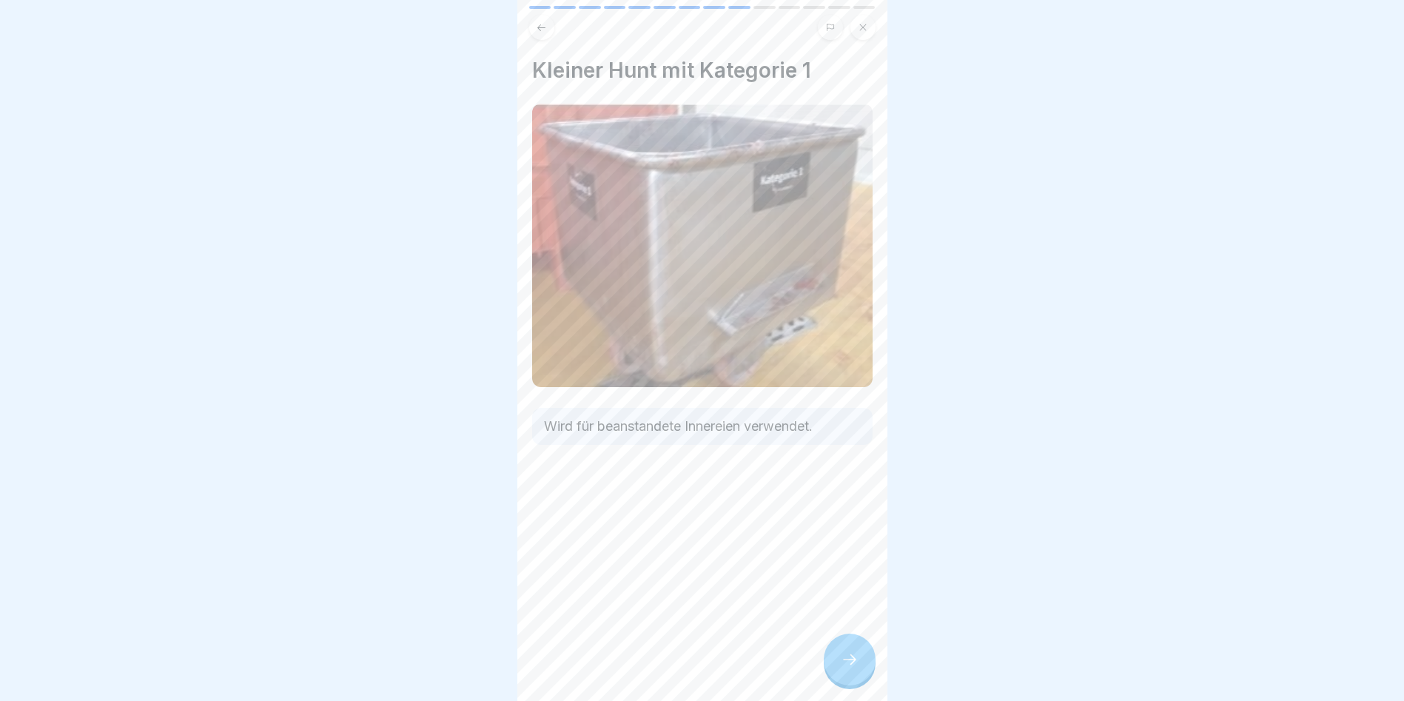
click at [850, 668] on icon at bounding box center [850, 660] width 18 height 18
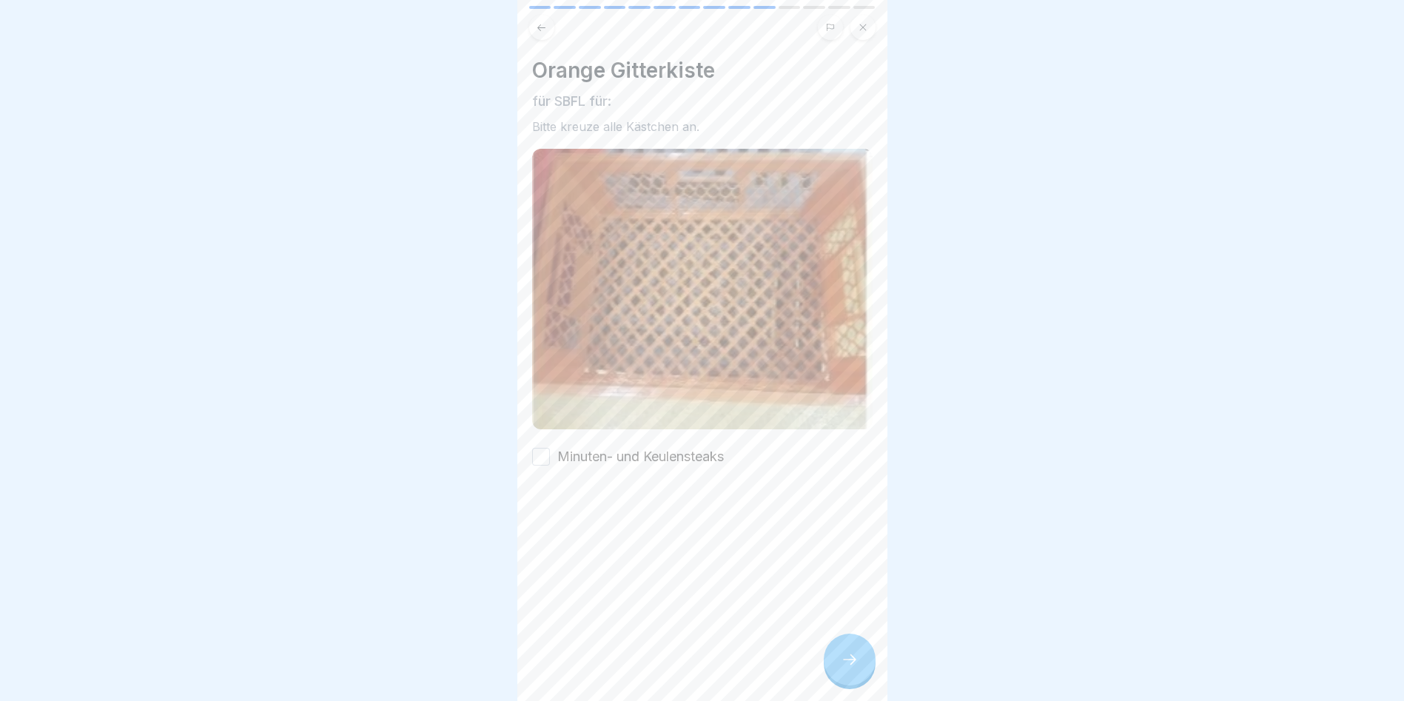
click at [543, 450] on button "Minuten- und Keulensteaks" at bounding box center [541, 457] width 18 height 18
click at [852, 659] on div at bounding box center [850, 660] width 52 height 52
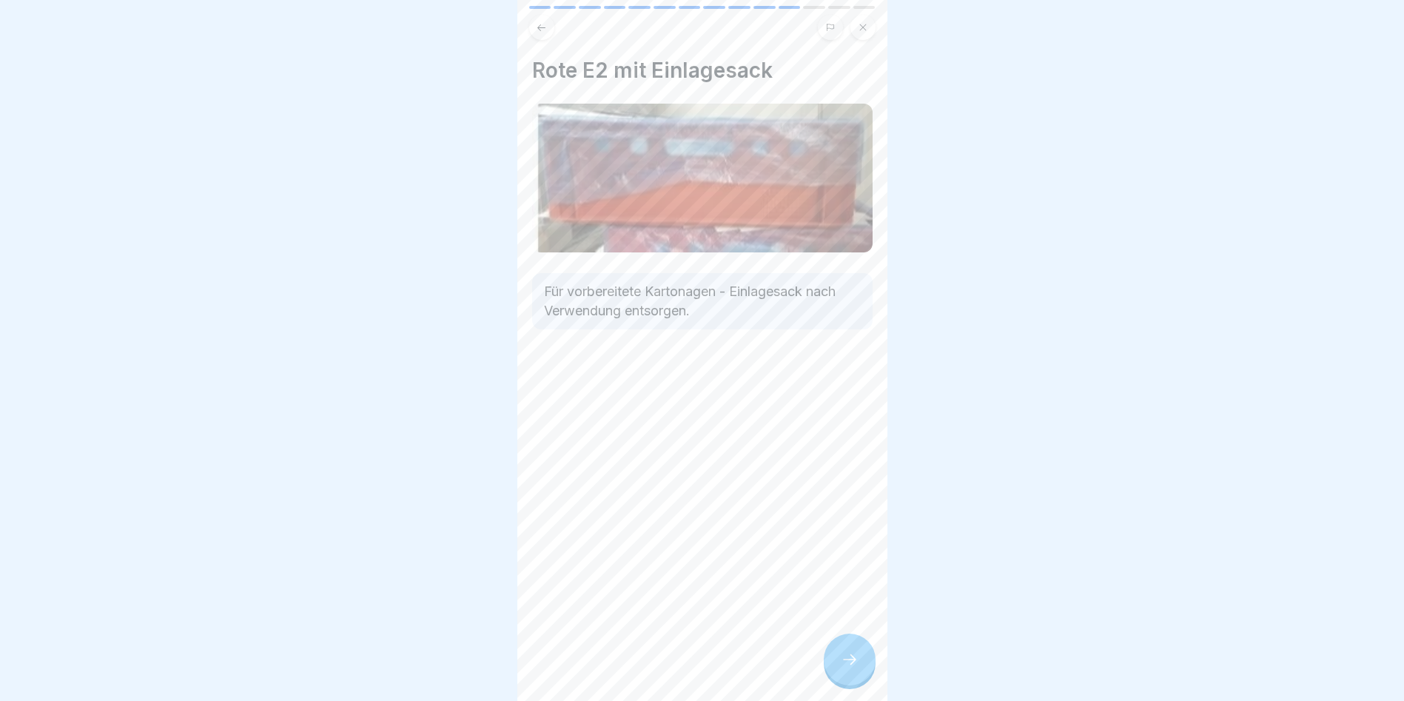
click at [846, 660] on div at bounding box center [850, 660] width 52 height 52
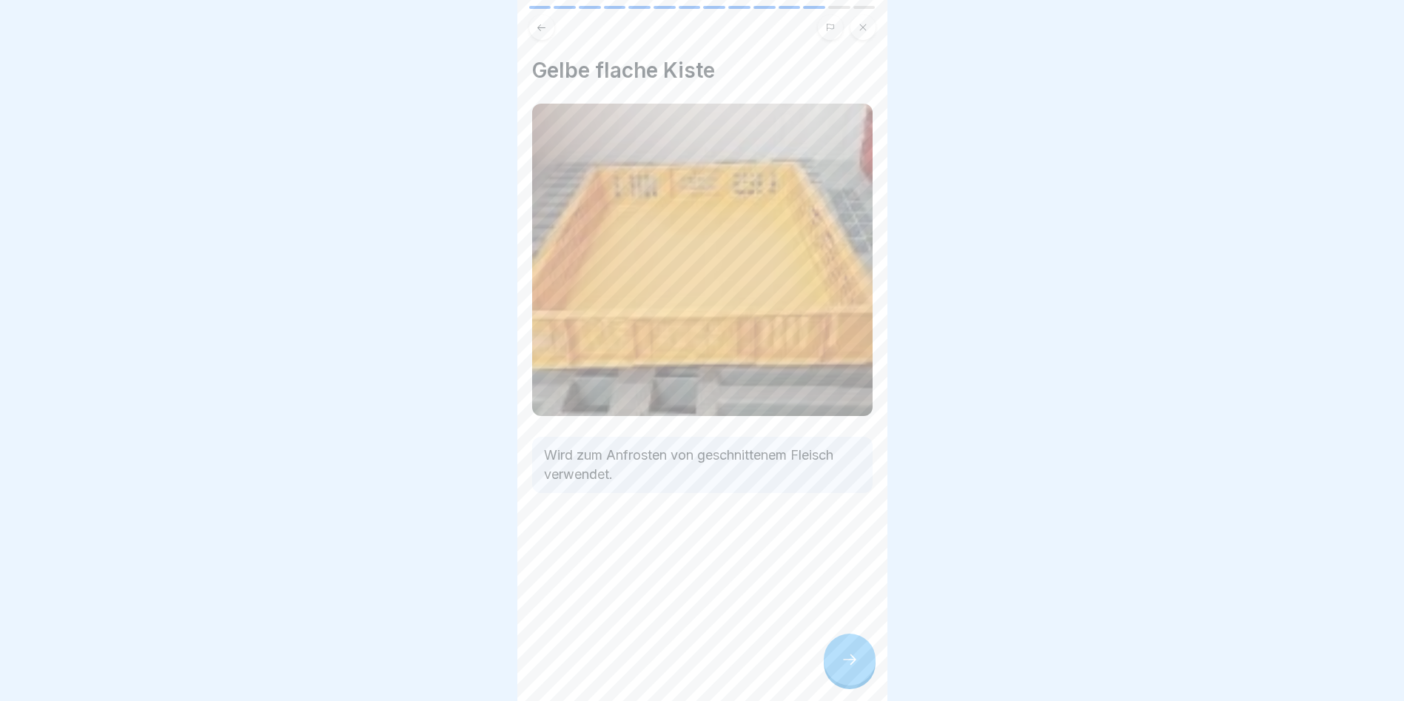
click at [833, 668] on div at bounding box center [850, 660] width 52 height 52
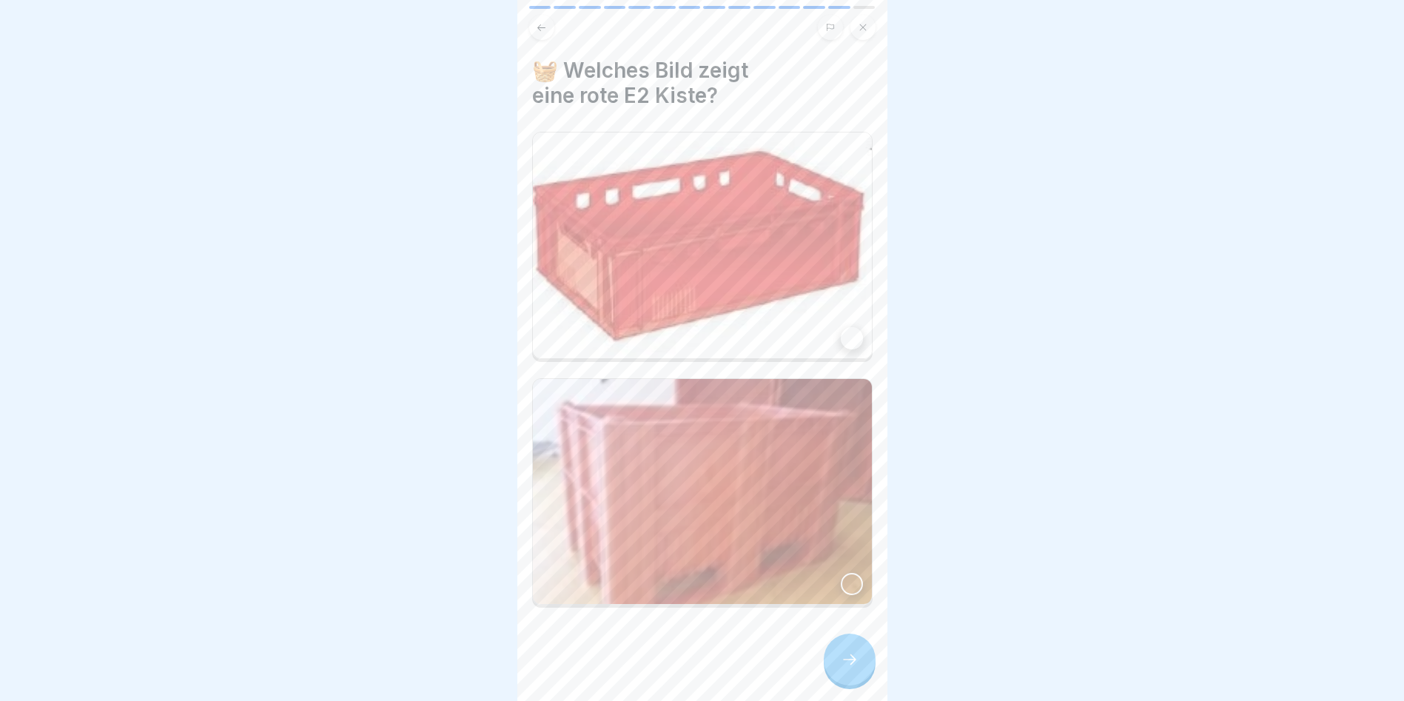
click at [851, 341] on img at bounding box center [702, 245] width 339 height 226
click at [862, 671] on div at bounding box center [850, 660] width 52 height 52
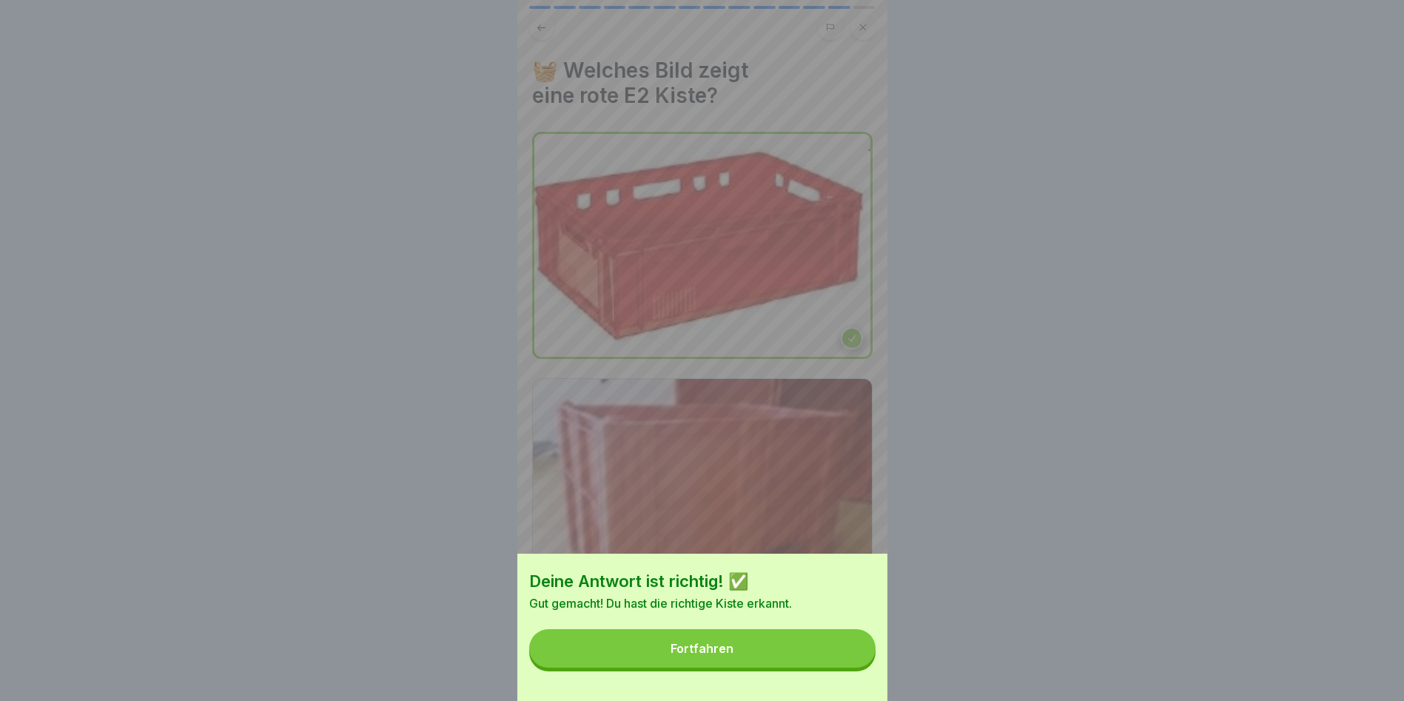
click at [782, 668] on button "Fortfahren" at bounding box center [702, 648] width 346 height 38
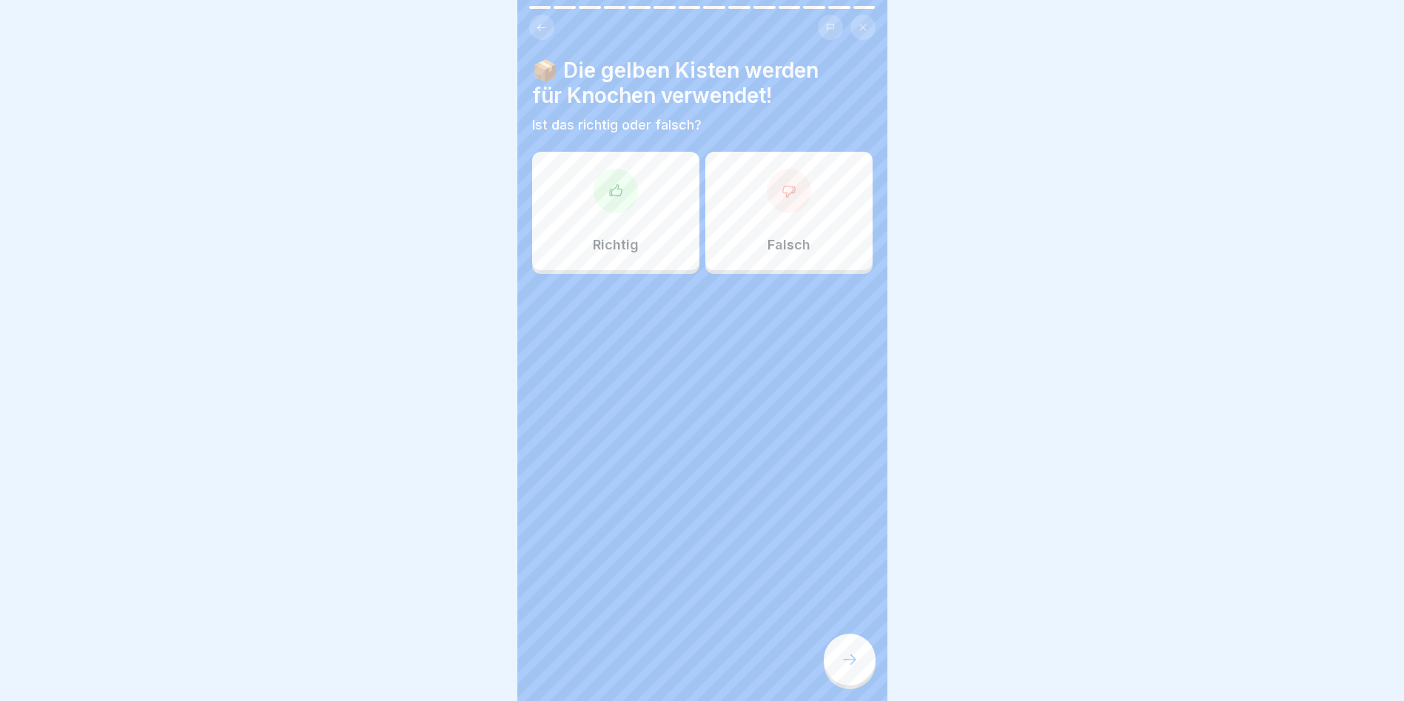
click at [782, 197] on icon at bounding box center [789, 191] width 15 height 15
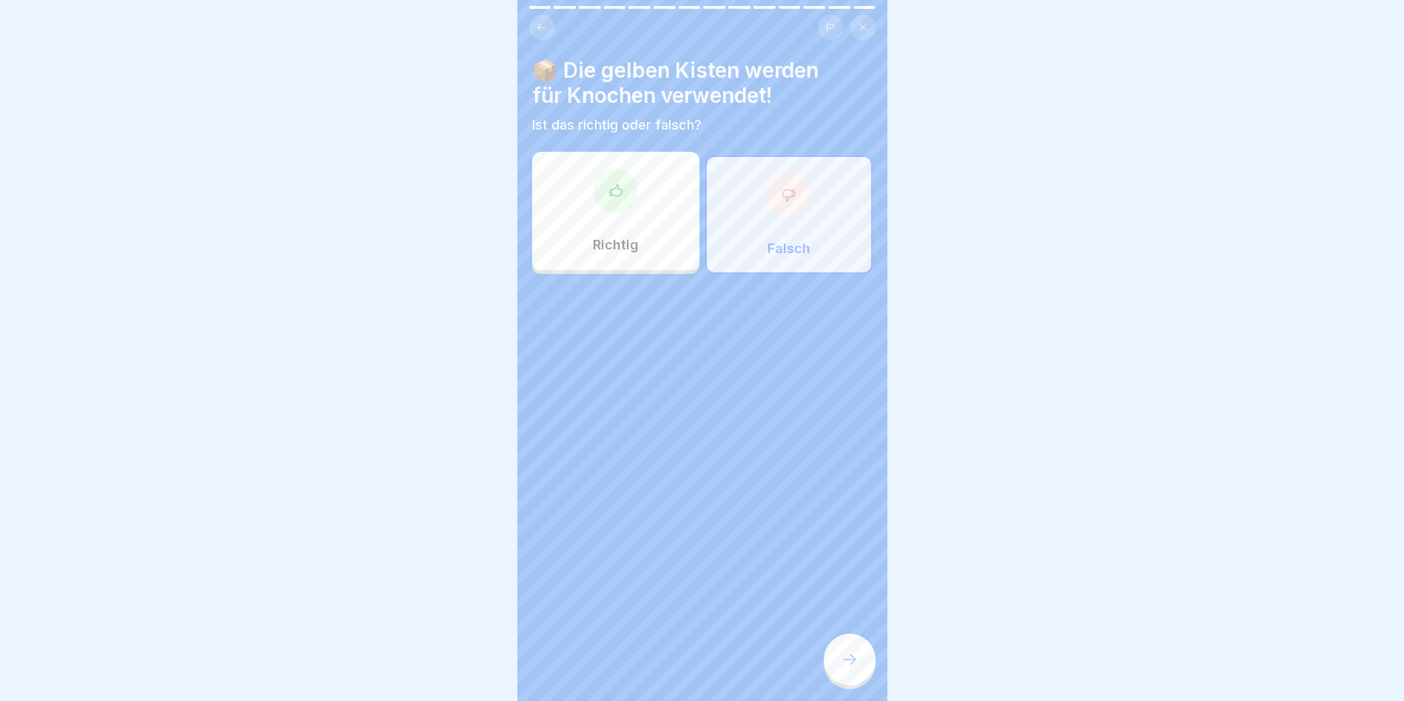
click at [858, 684] on div at bounding box center [850, 660] width 52 height 52
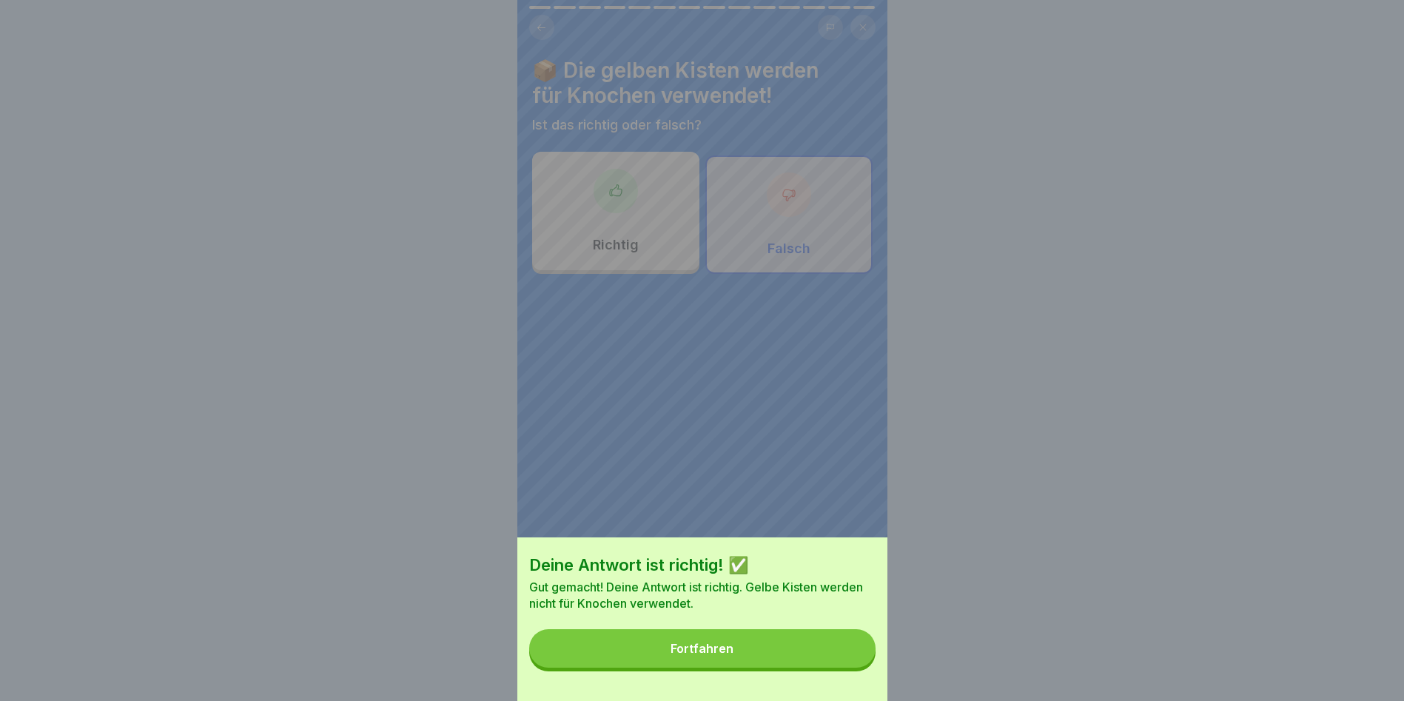
click at [793, 661] on button "Fortfahren" at bounding box center [702, 648] width 346 height 38
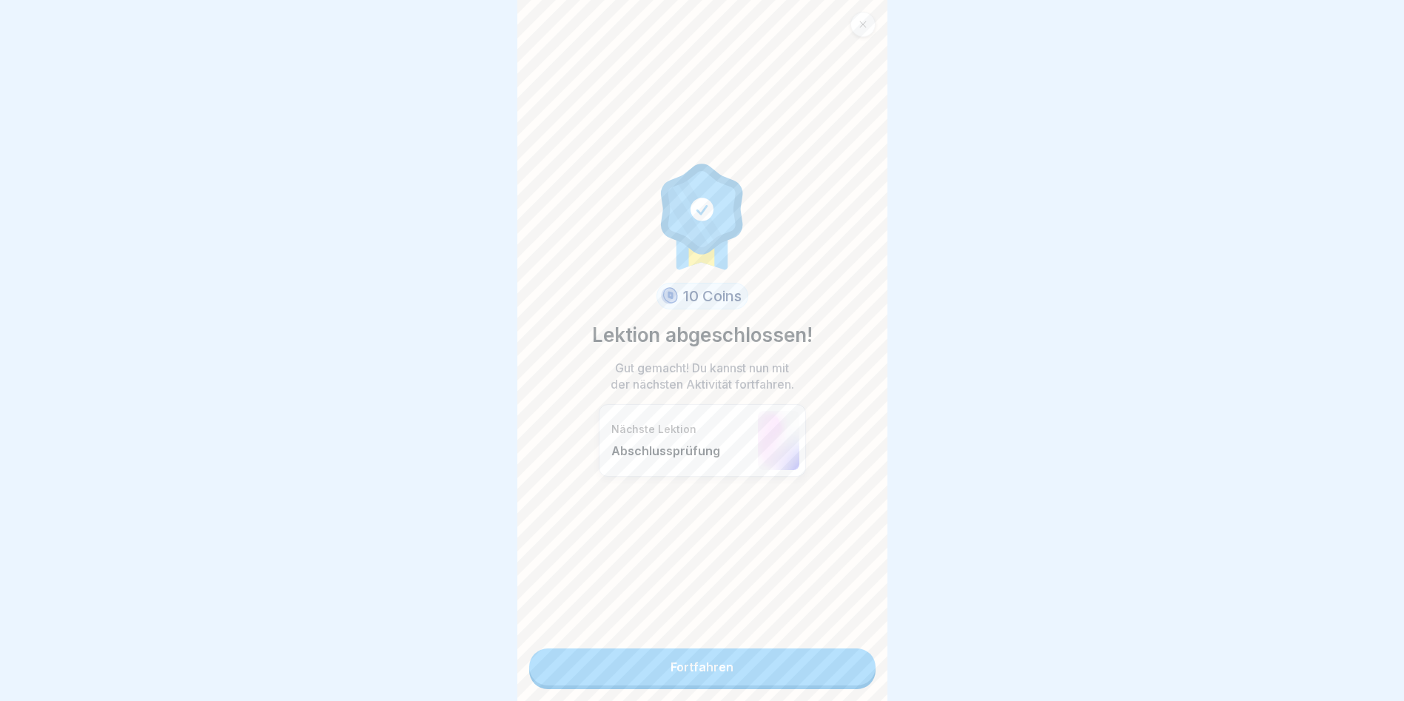
click at [740, 674] on link "Fortfahren" at bounding box center [702, 666] width 346 height 37
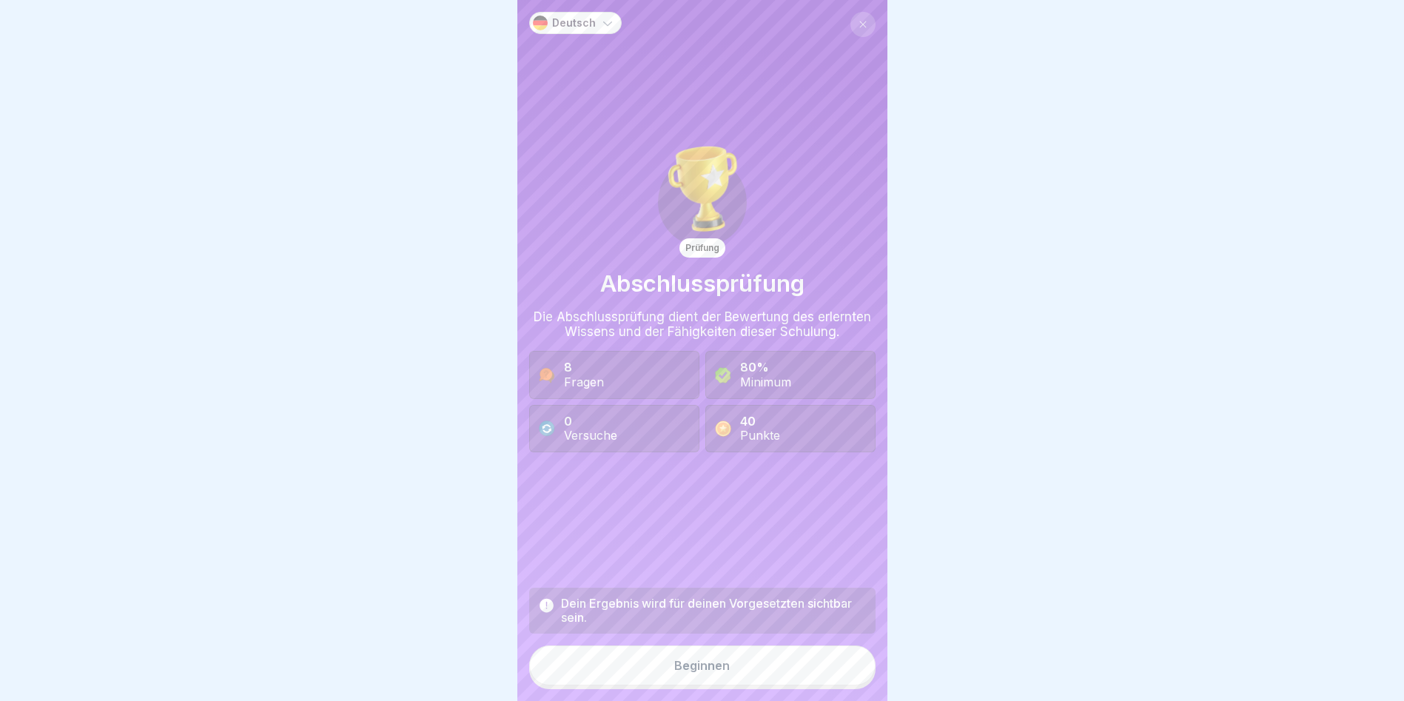
click at [736, 682] on button "Beginnen" at bounding box center [702, 665] width 346 height 40
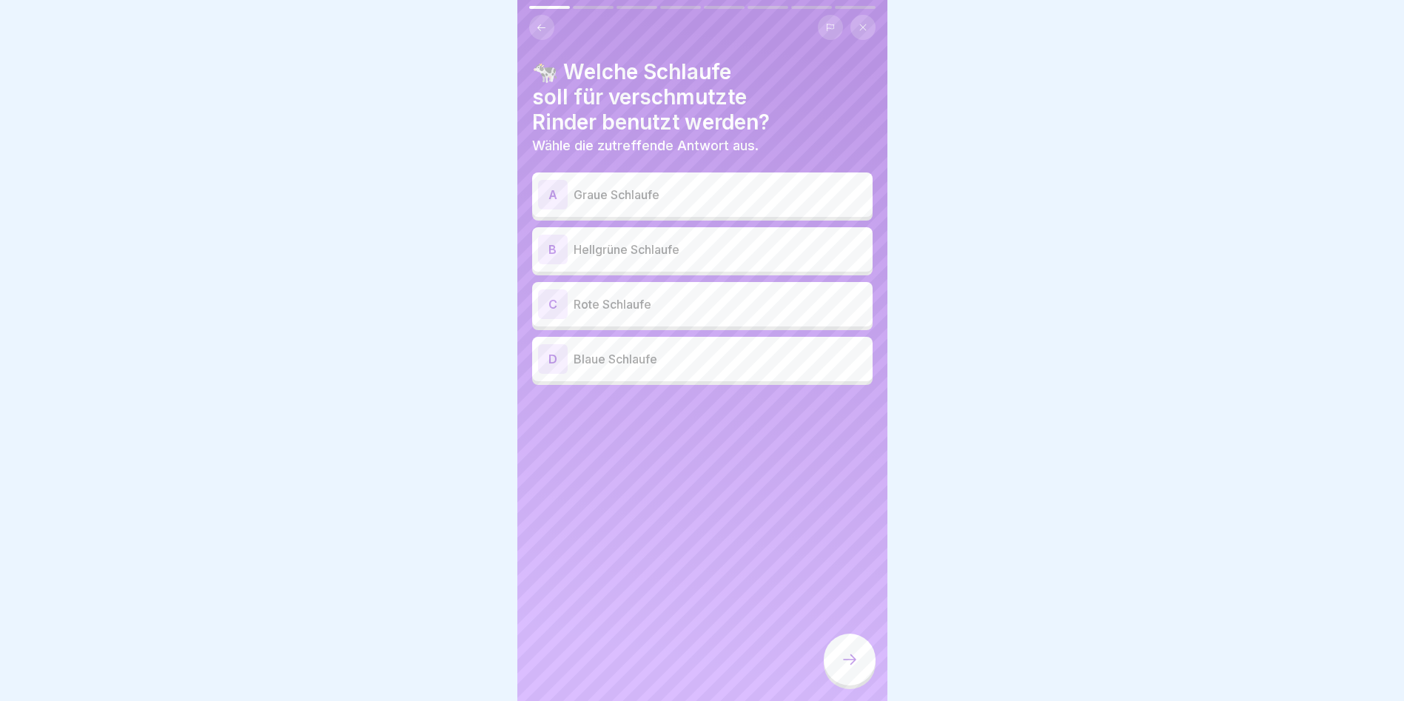
click at [551, 243] on div "B" at bounding box center [553, 250] width 30 height 30
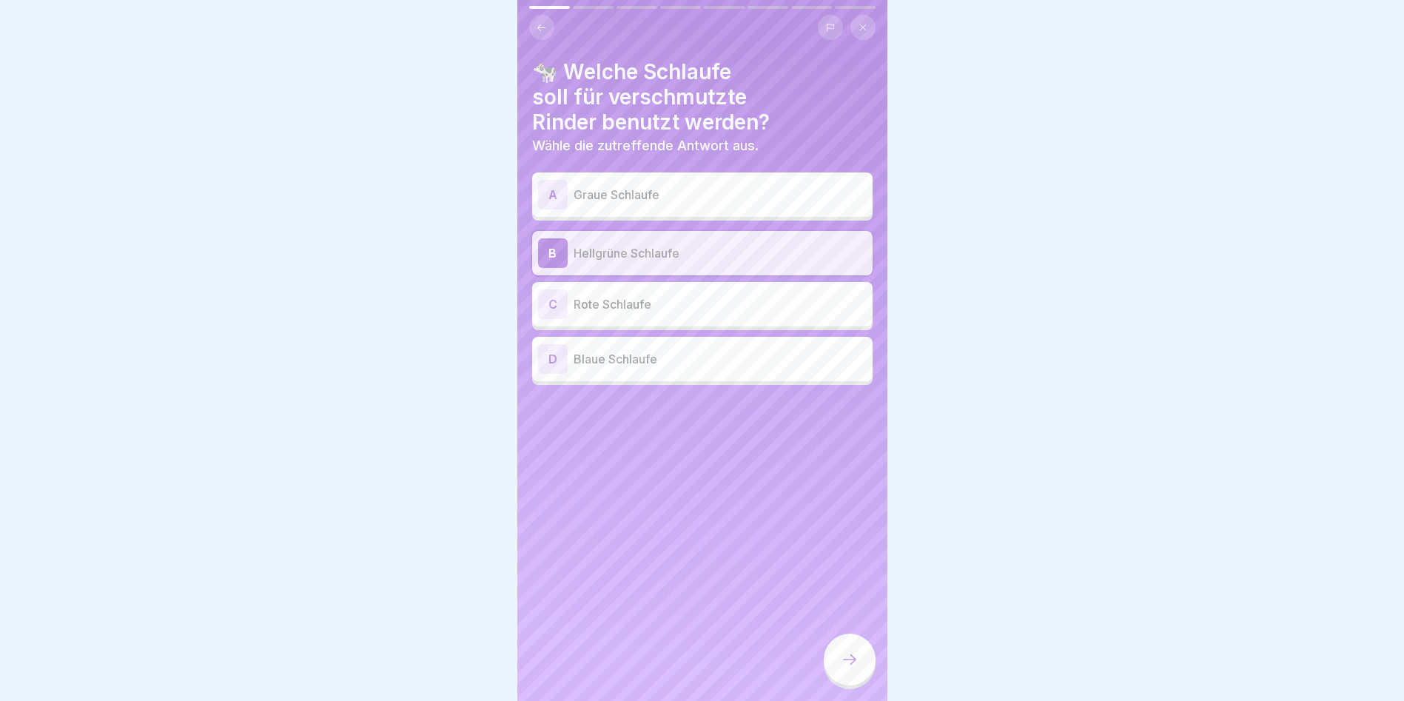
click at [855, 668] on icon at bounding box center [850, 660] width 18 height 18
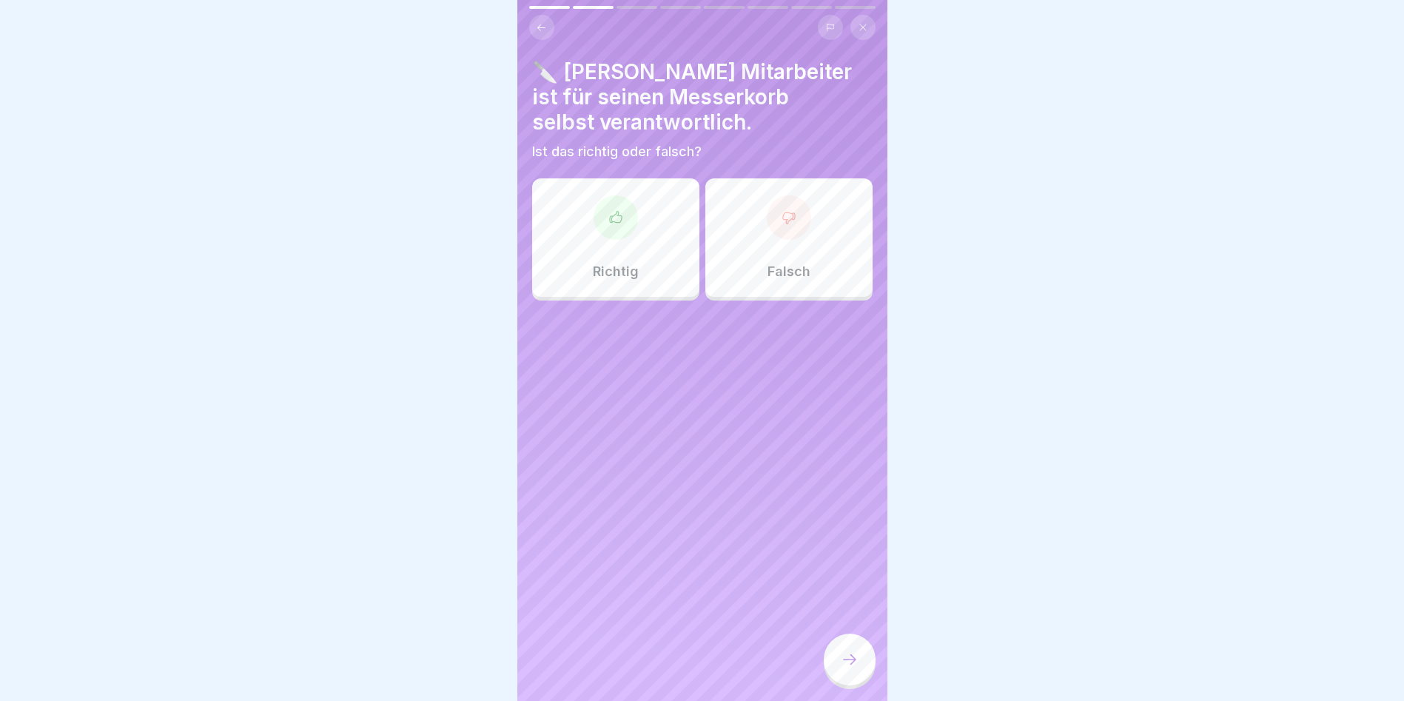
click at [659, 261] on div "Richtig" at bounding box center [615, 237] width 167 height 118
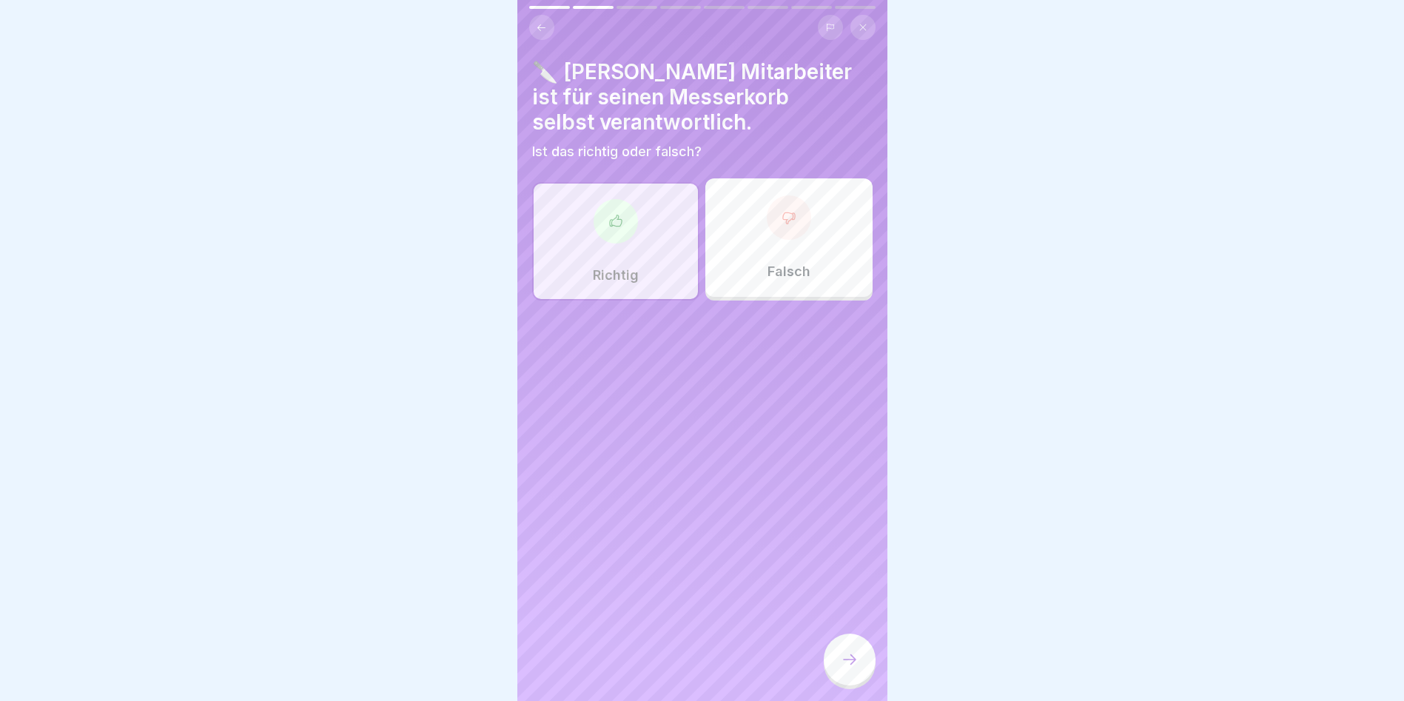
click at [869, 669] on div at bounding box center [850, 660] width 52 height 52
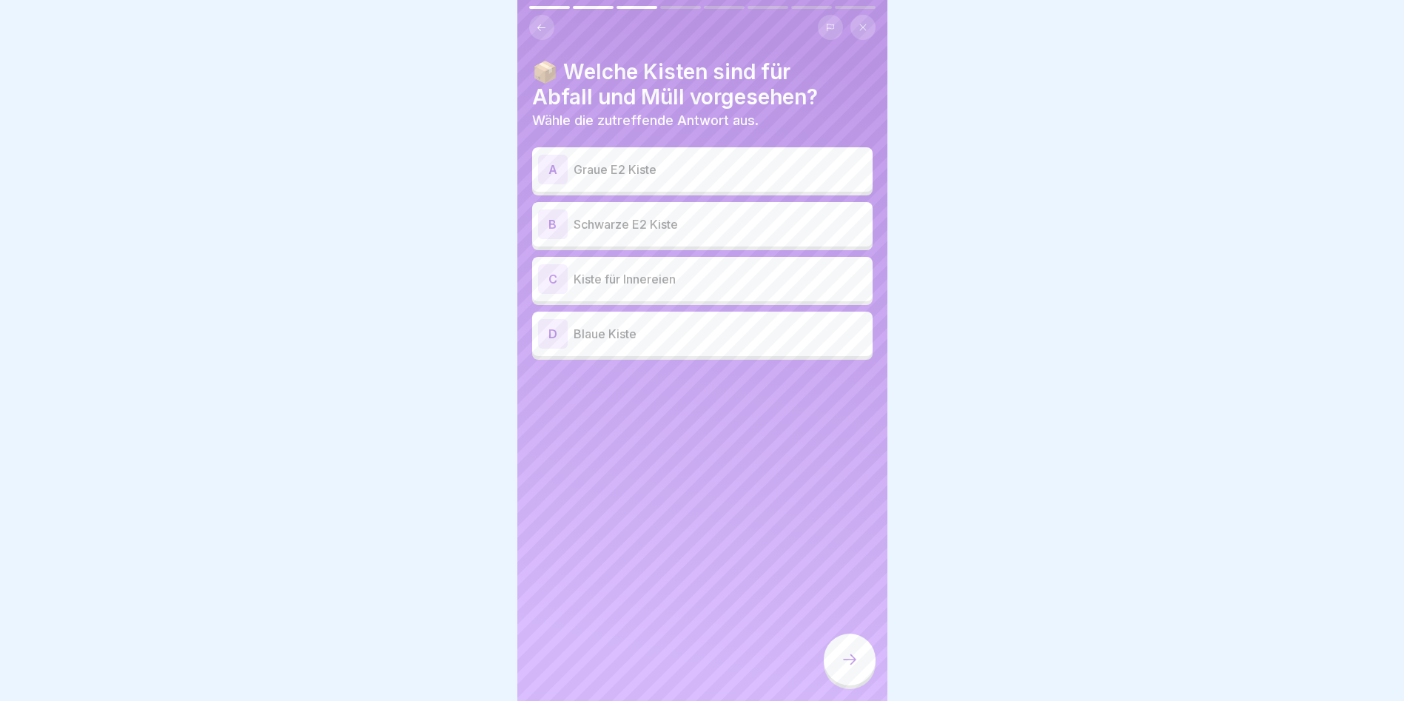
click at [548, 165] on div "A" at bounding box center [553, 170] width 30 height 30
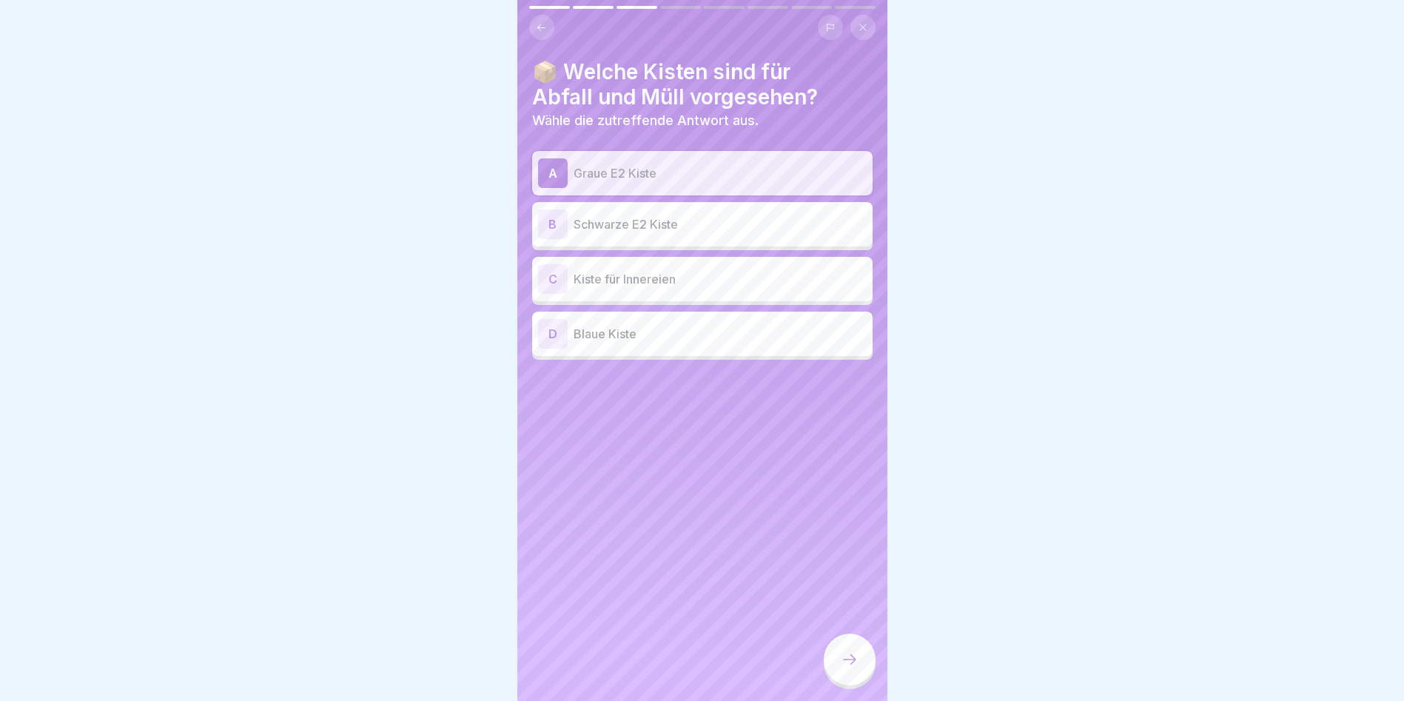
click at [845, 668] on icon at bounding box center [850, 660] width 18 height 18
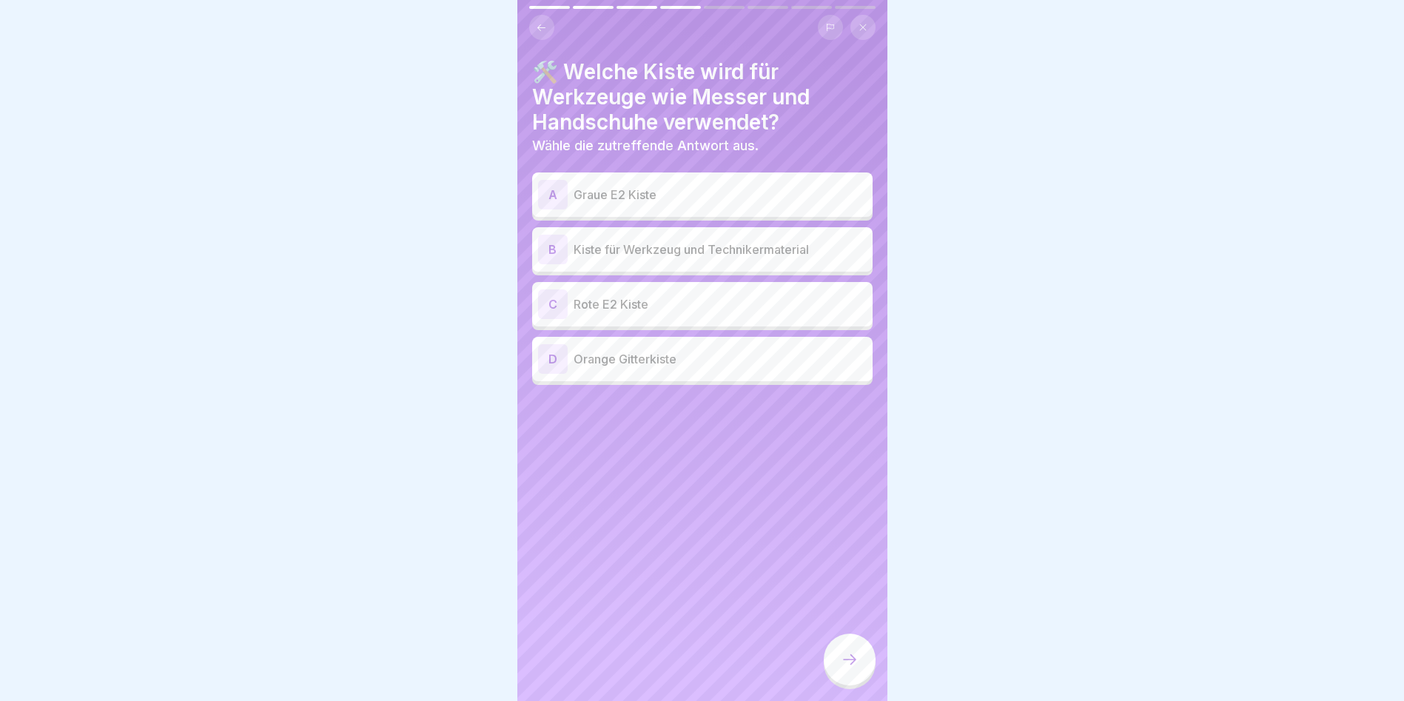
click at [621, 238] on div "B Kiste für Werkzeug und Technikermaterial" at bounding box center [702, 250] width 329 height 30
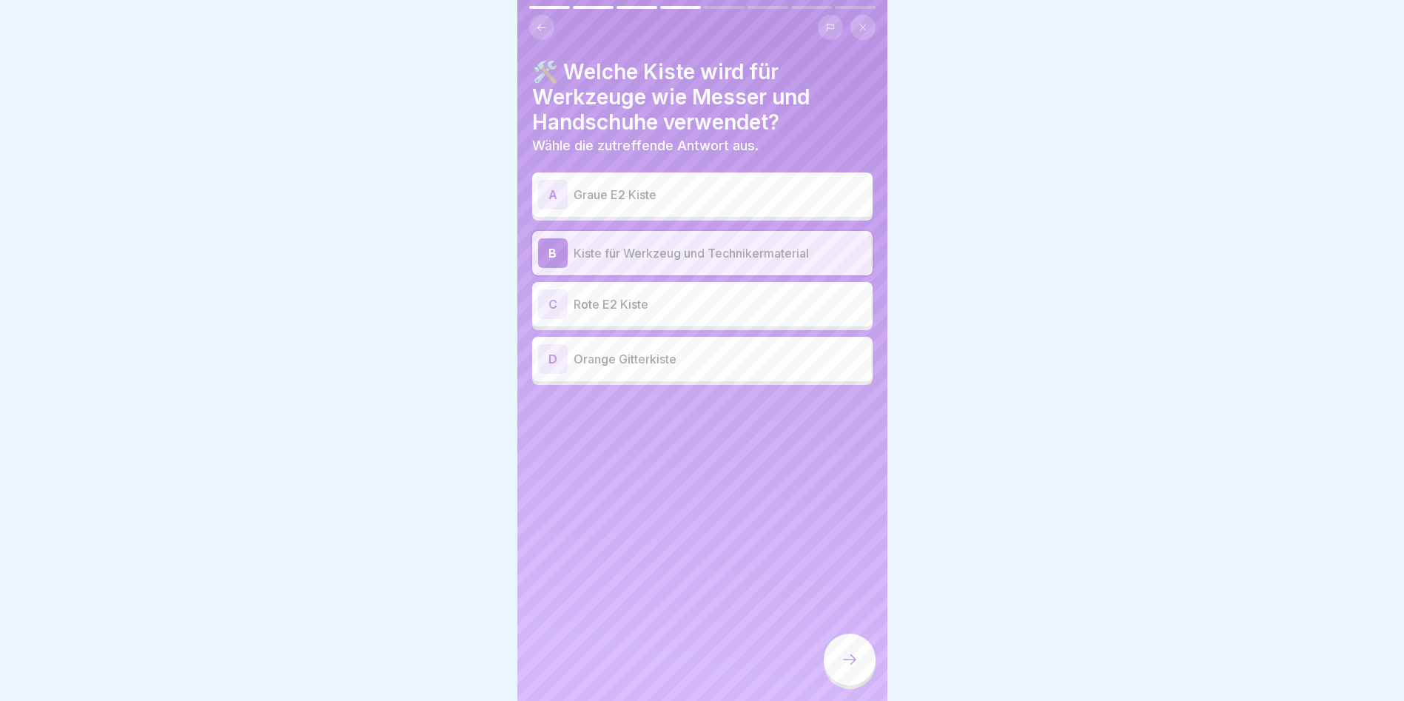
click at [856, 661] on div at bounding box center [850, 660] width 52 height 52
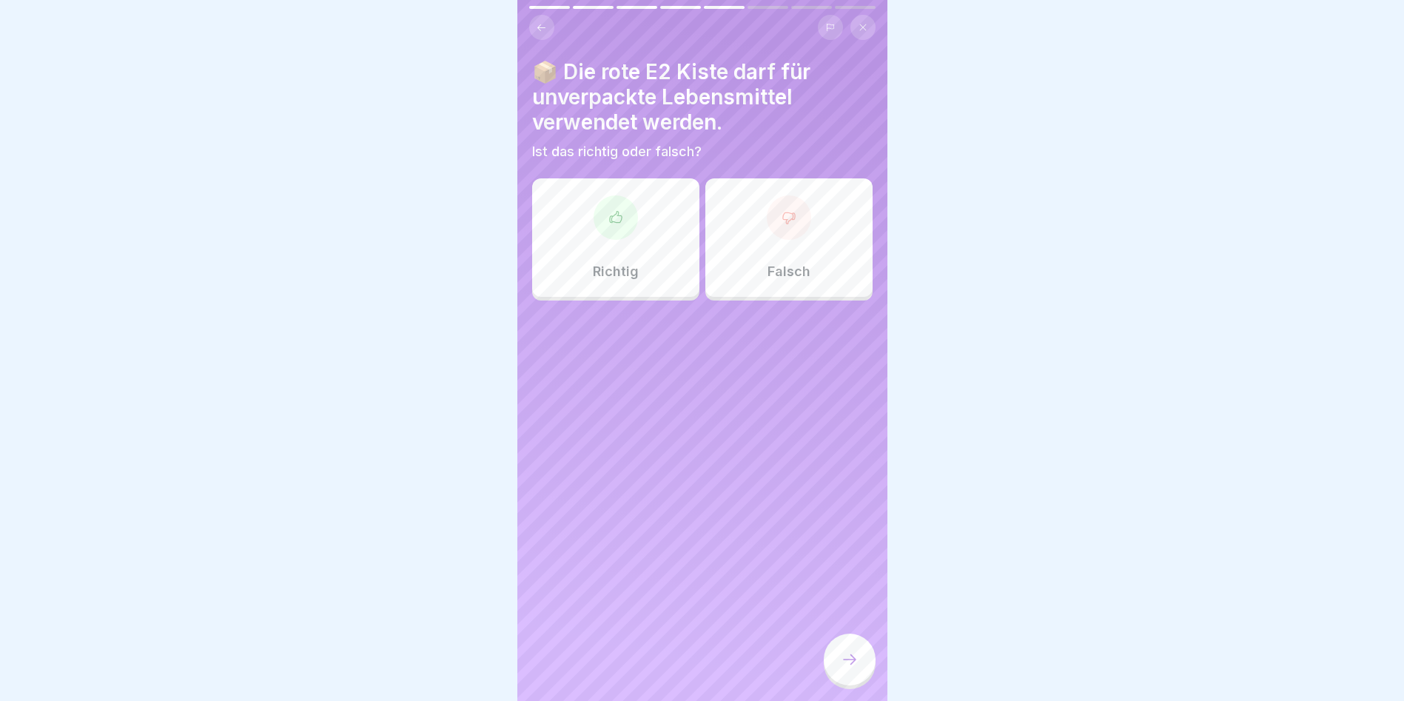
click at [631, 258] on div "Richtig" at bounding box center [615, 237] width 167 height 118
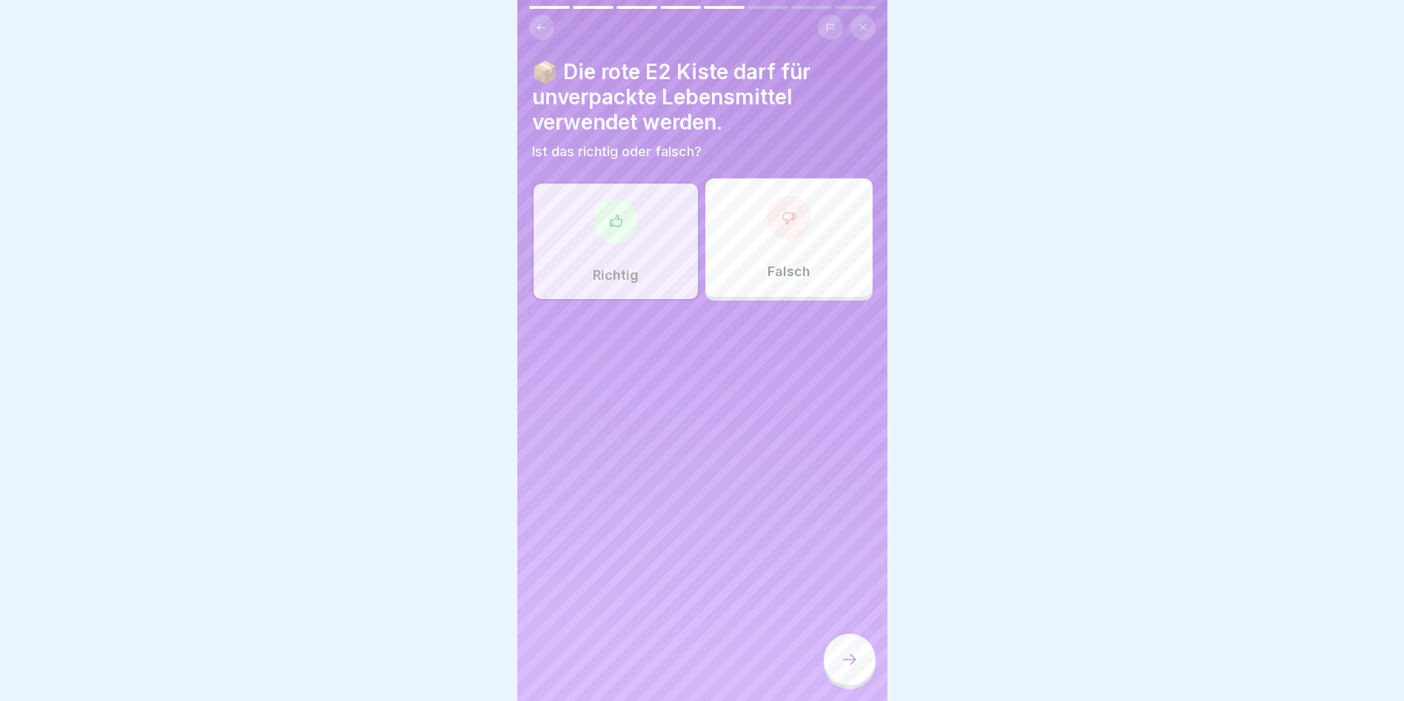
click at [845, 668] on icon at bounding box center [850, 660] width 18 height 18
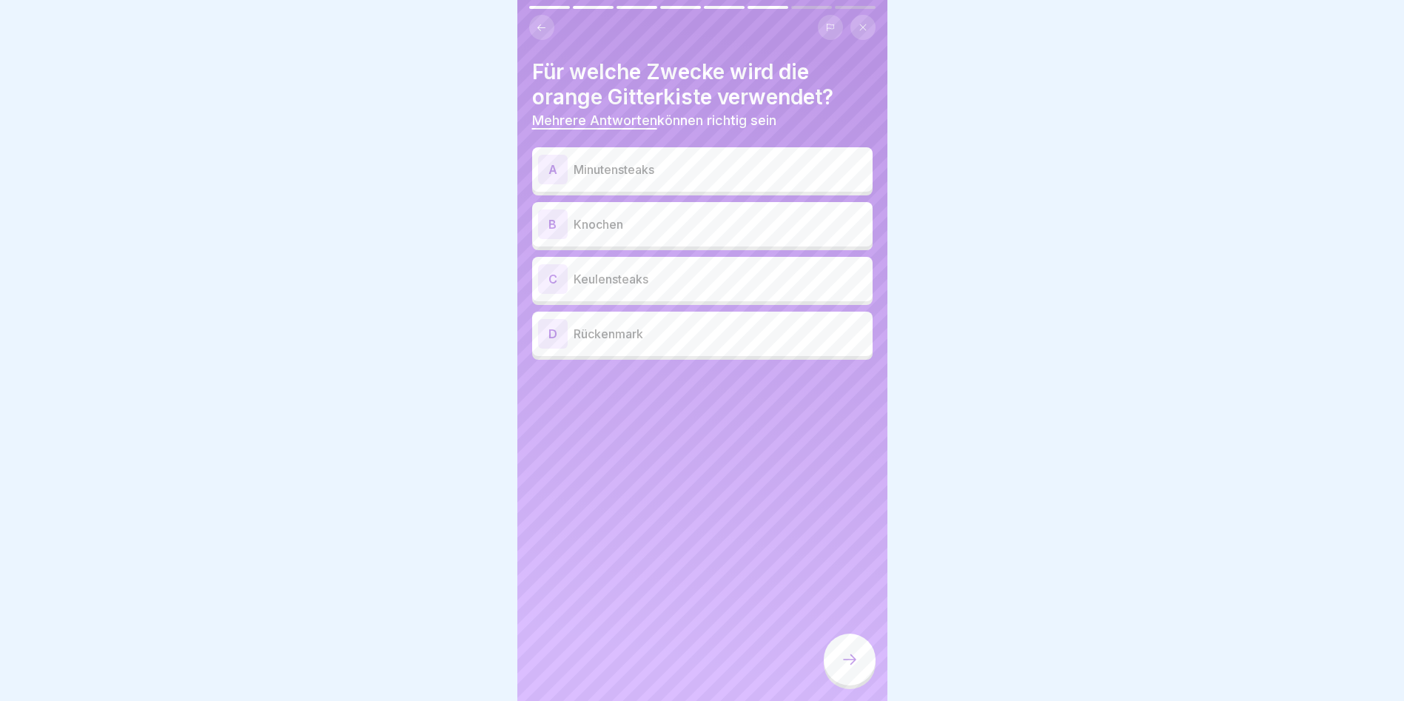
click at [596, 172] on p "Minutensteaks" at bounding box center [720, 170] width 293 height 18
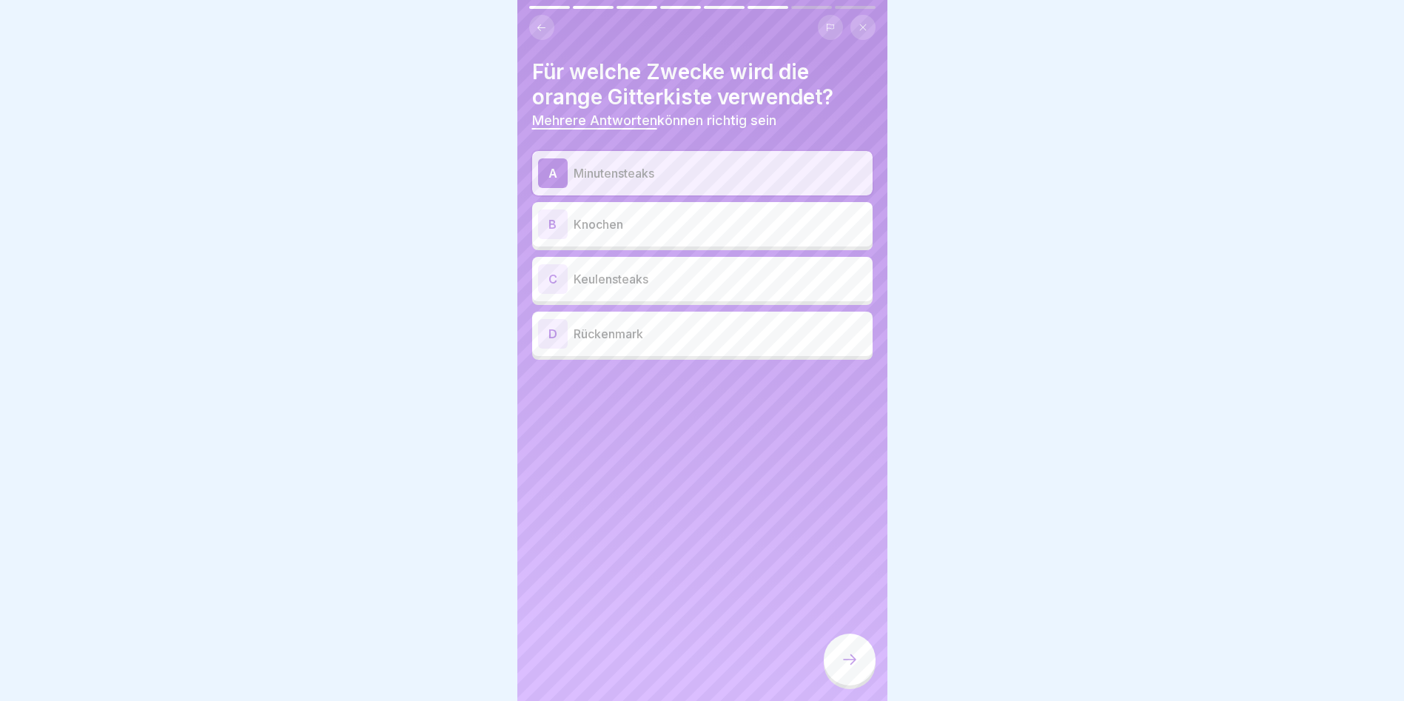
click at [591, 292] on div "C Keulensteaks" at bounding box center [702, 279] width 329 height 30
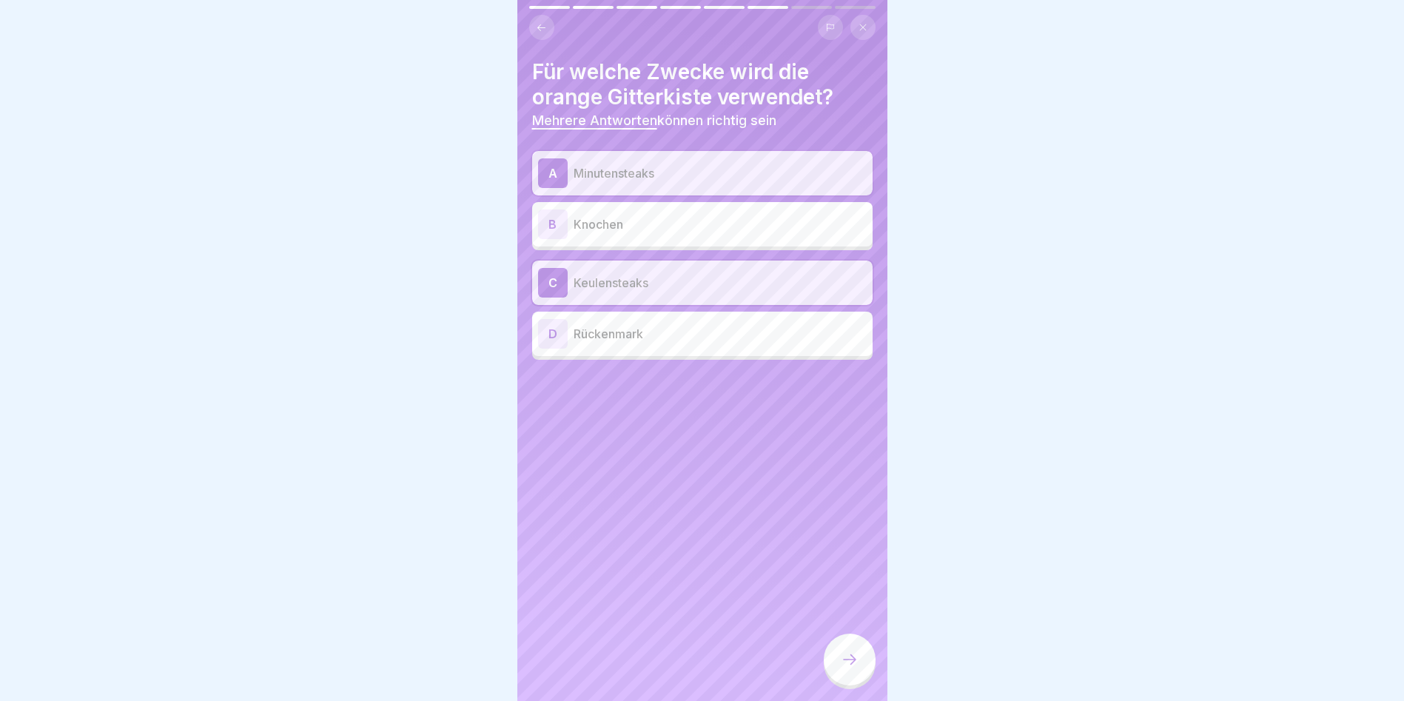
click at [850, 679] on div at bounding box center [850, 660] width 52 height 52
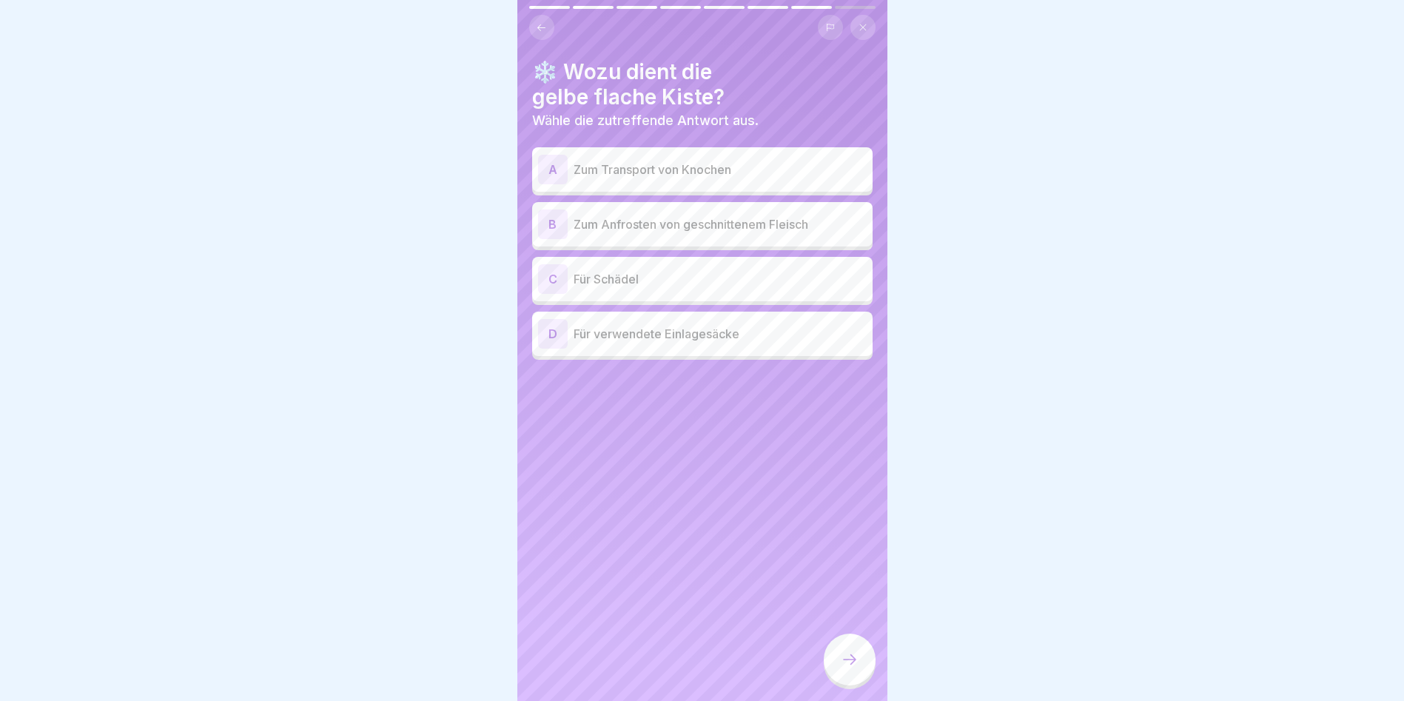
click at [636, 225] on p "Zum Anfrosten von geschnittenem Fleisch" at bounding box center [720, 224] width 293 height 18
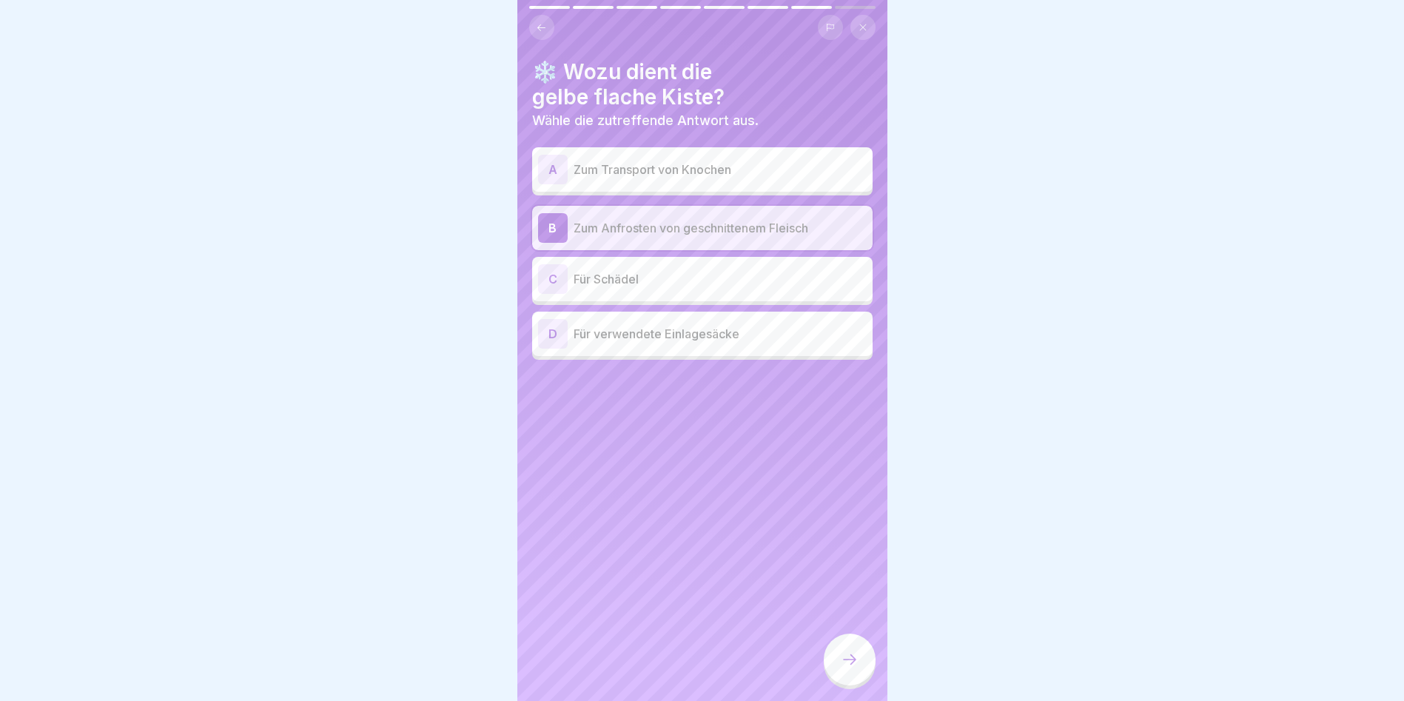
click at [841, 663] on icon at bounding box center [850, 660] width 18 height 18
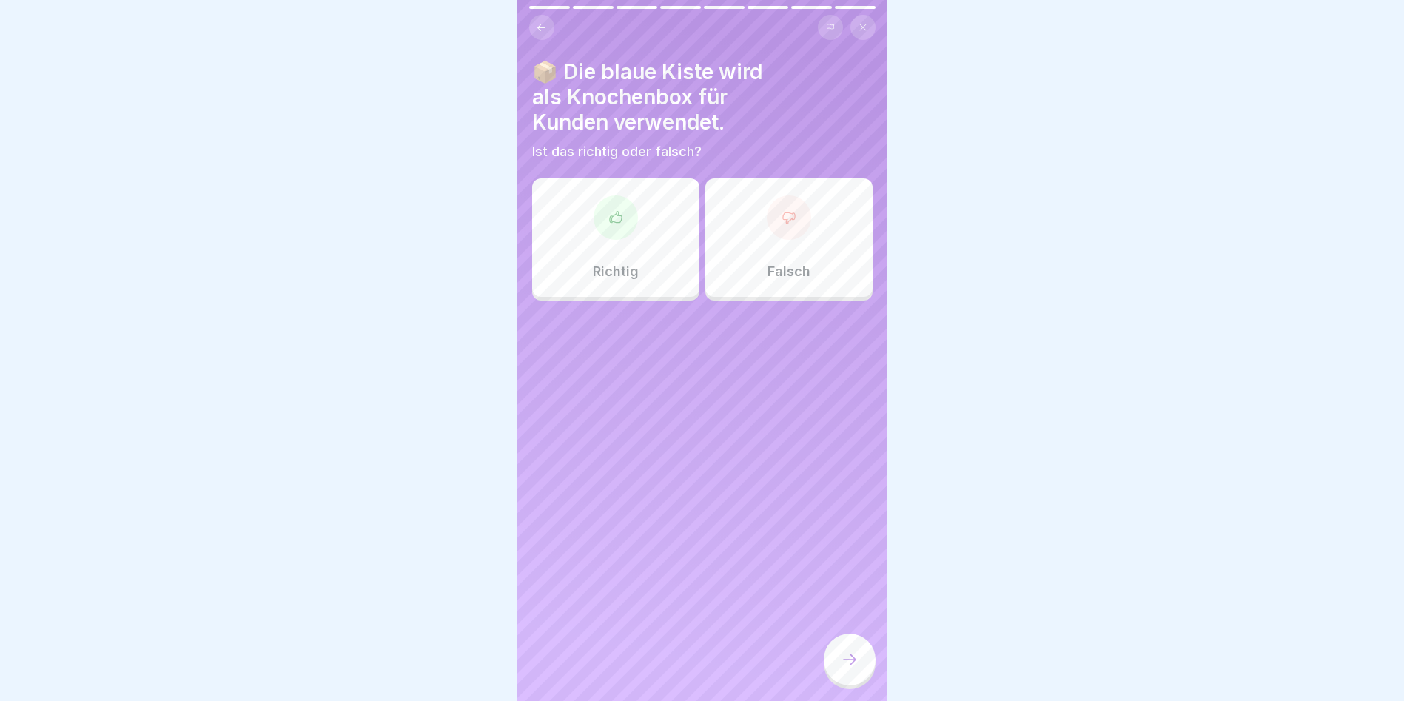
click at [632, 288] on div "Richtig" at bounding box center [615, 237] width 167 height 118
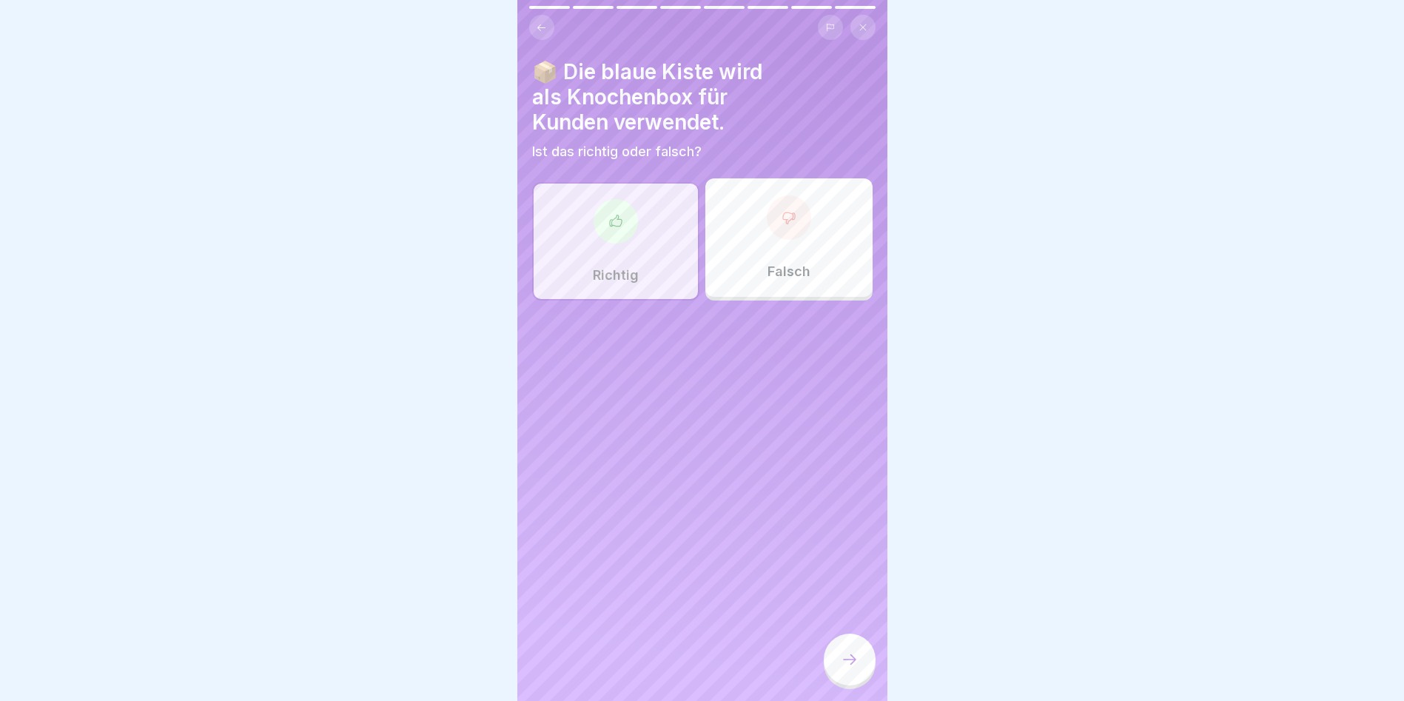
click at [844, 668] on icon at bounding box center [850, 660] width 18 height 18
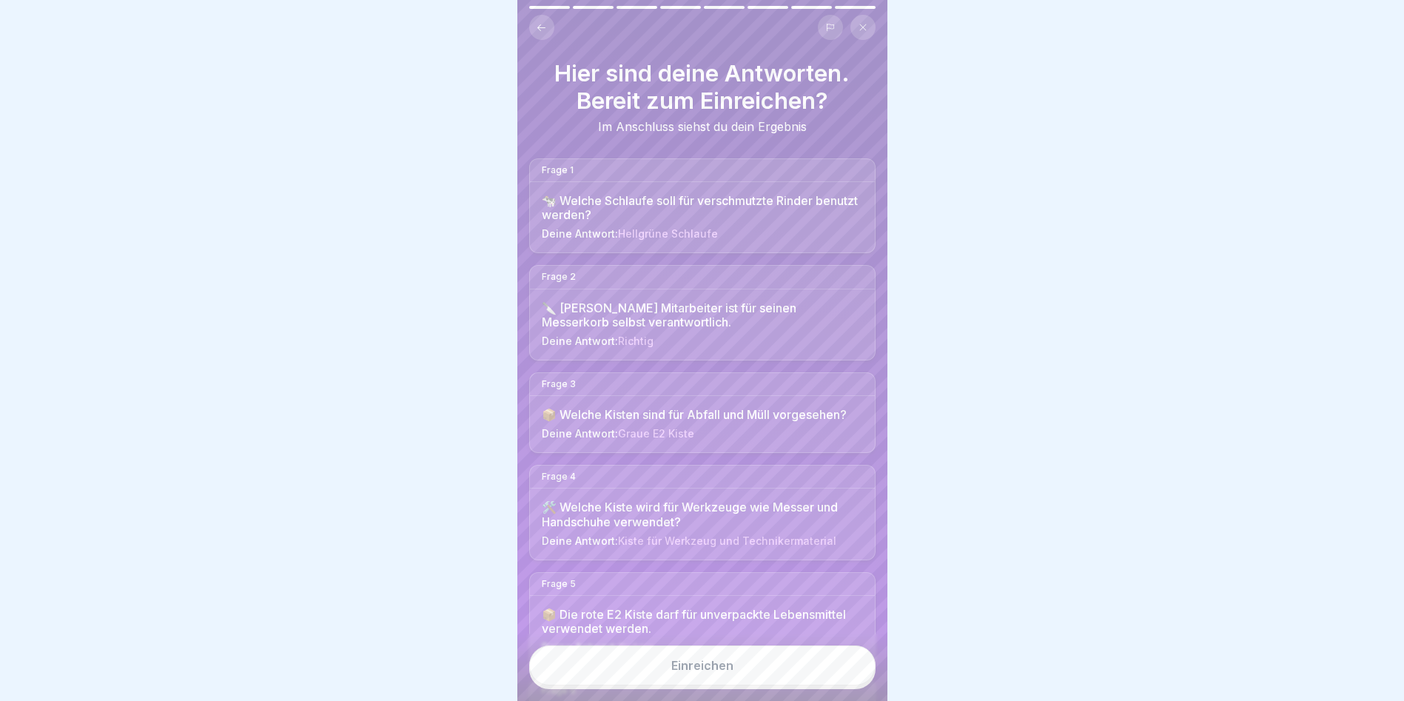
click at [728, 672] on div "Einreichen" at bounding box center [702, 665] width 62 height 13
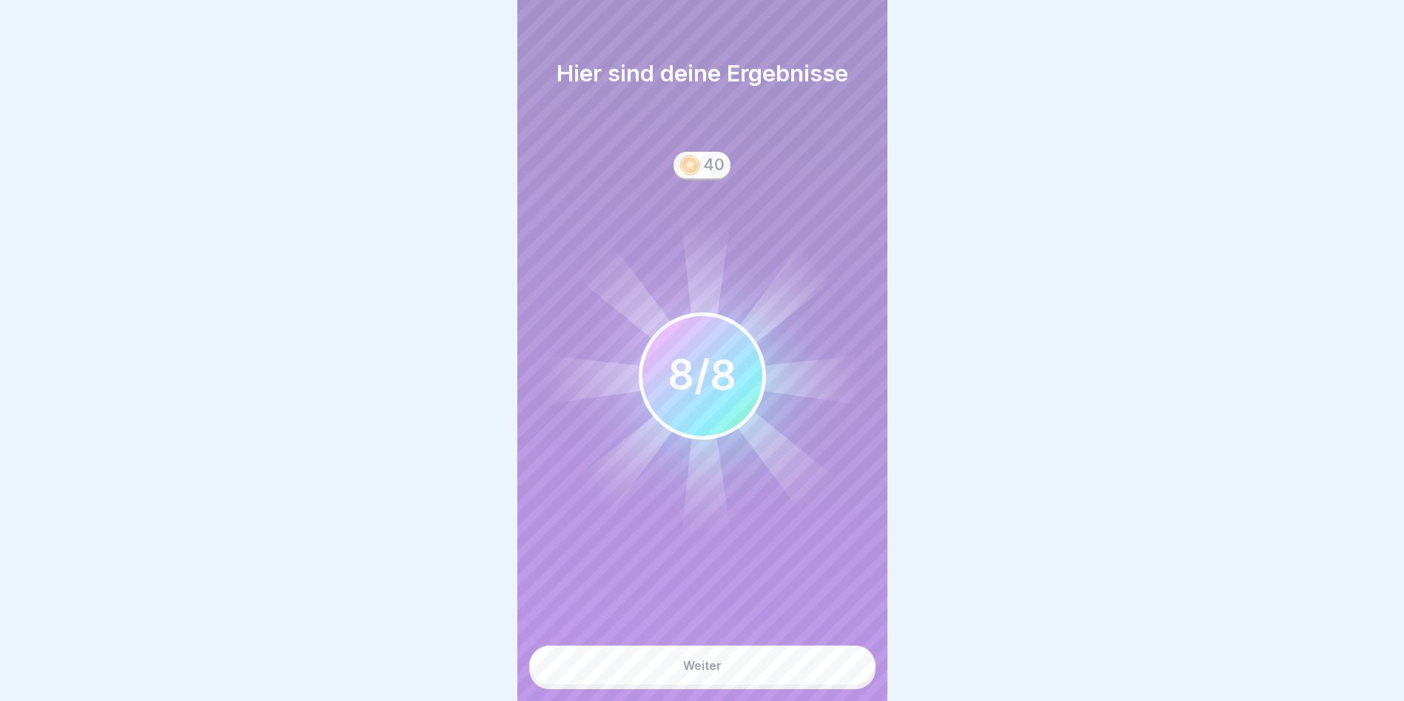
click at [704, 672] on div "Weiter" at bounding box center [702, 665] width 38 height 13
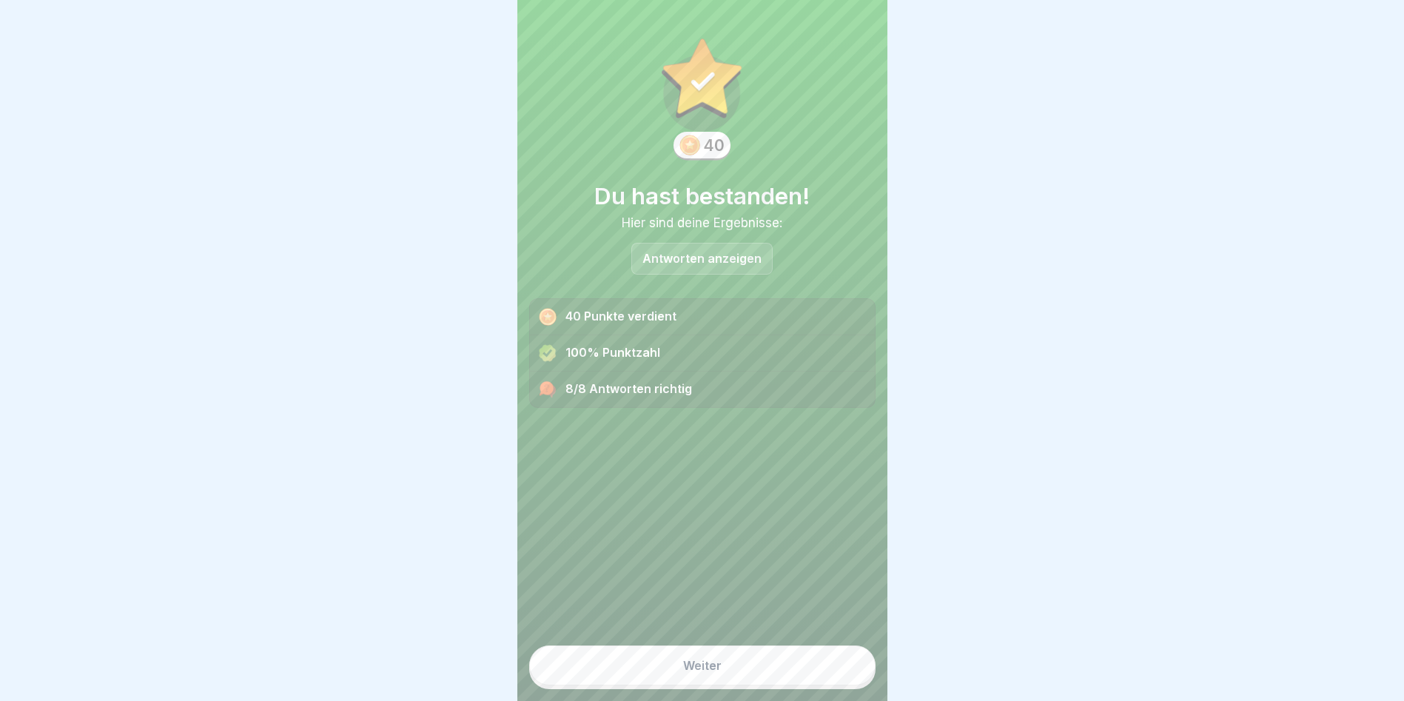
click at [688, 672] on div "Weiter" at bounding box center [702, 665] width 38 height 13
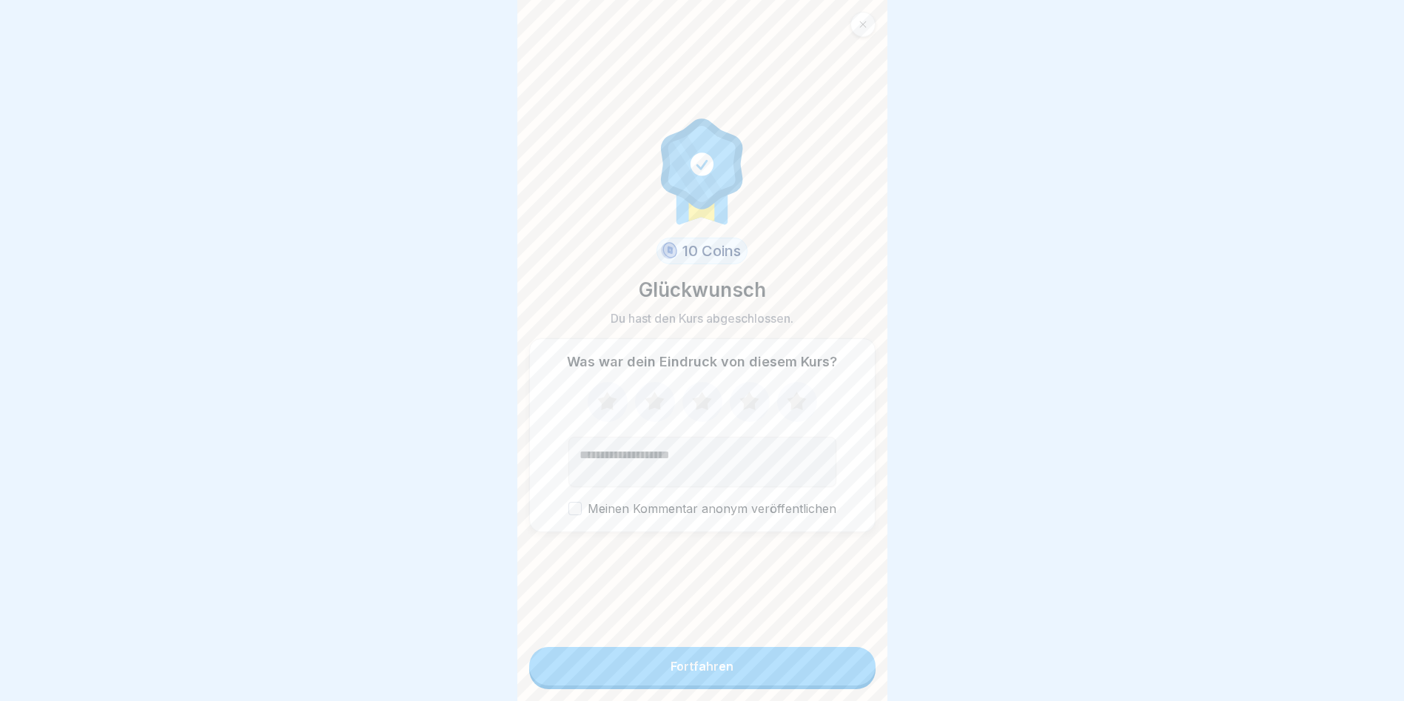
click at [860, 31] on div at bounding box center [862, 24] width 25 height 25
